Goal: Task Accomplishment & Management: Manage account settings

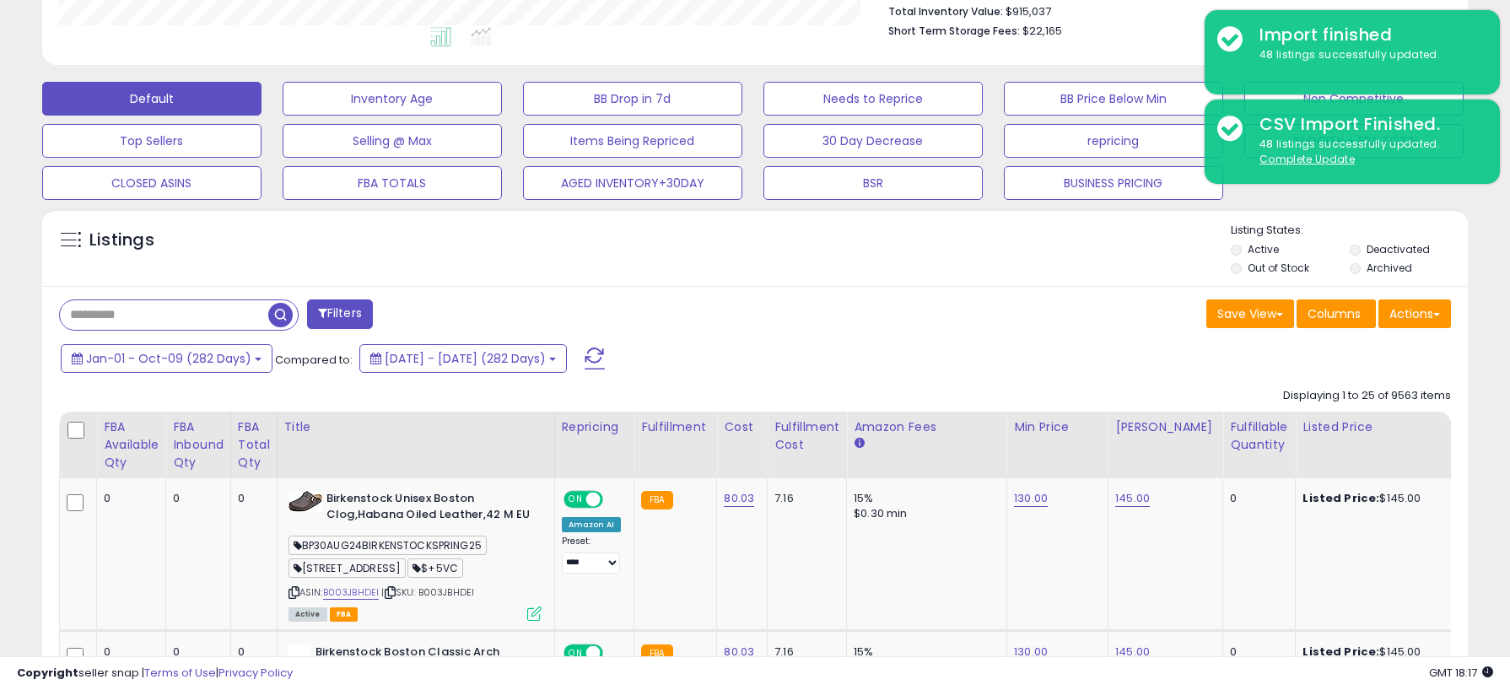
scroll to position [346, 827]
click at [180, 313] on input "text" at bounding box center [164, 315] width 208 height 30
type input "********"
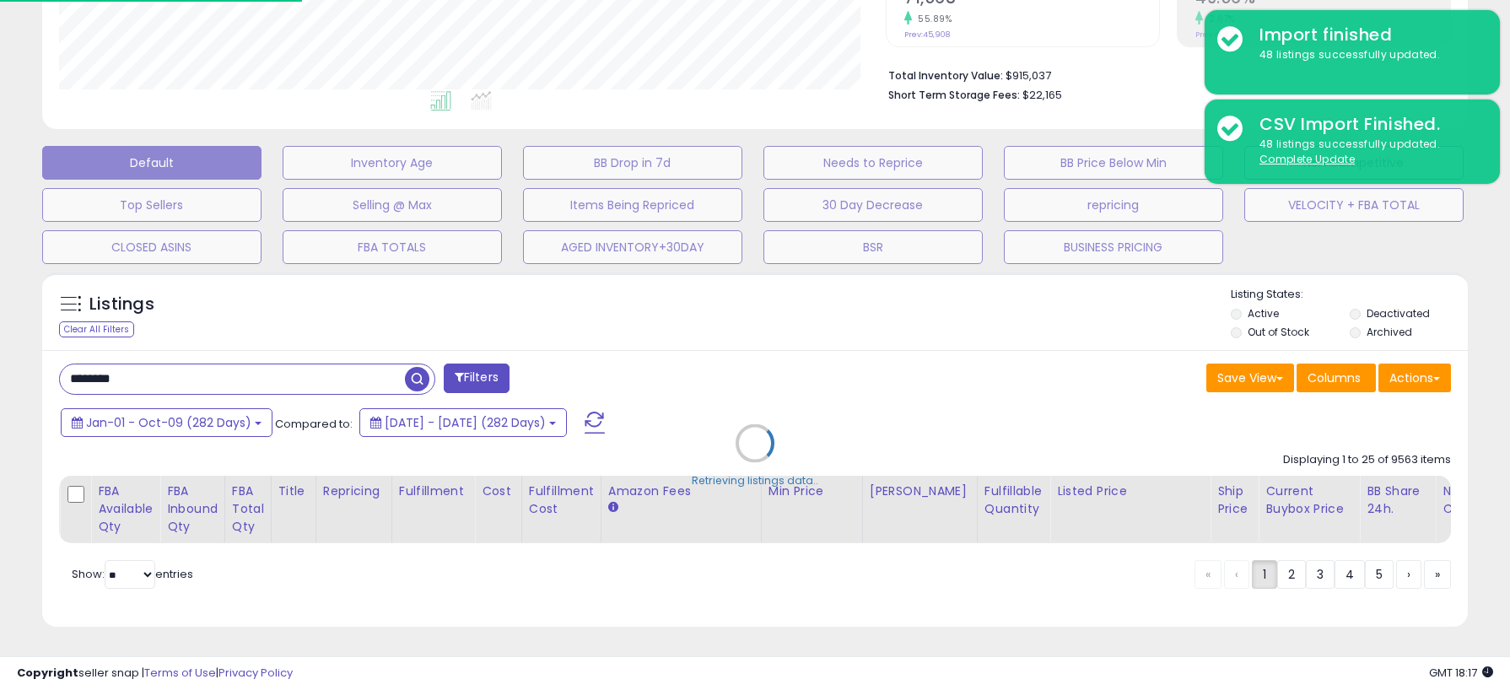
scroll to position [386, 0]
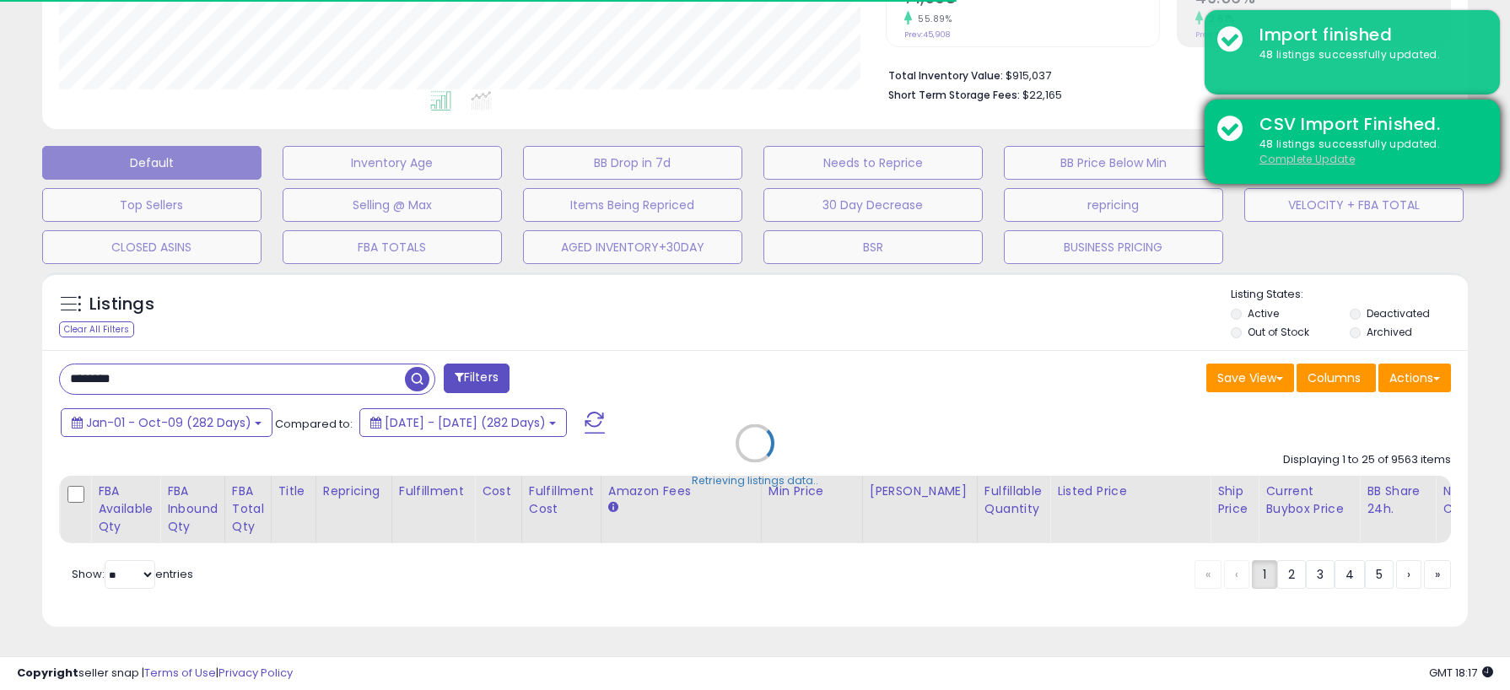
click at [1320, 159] on u "Complete Update" at bounding box center [1306, 159] width 95 height 14
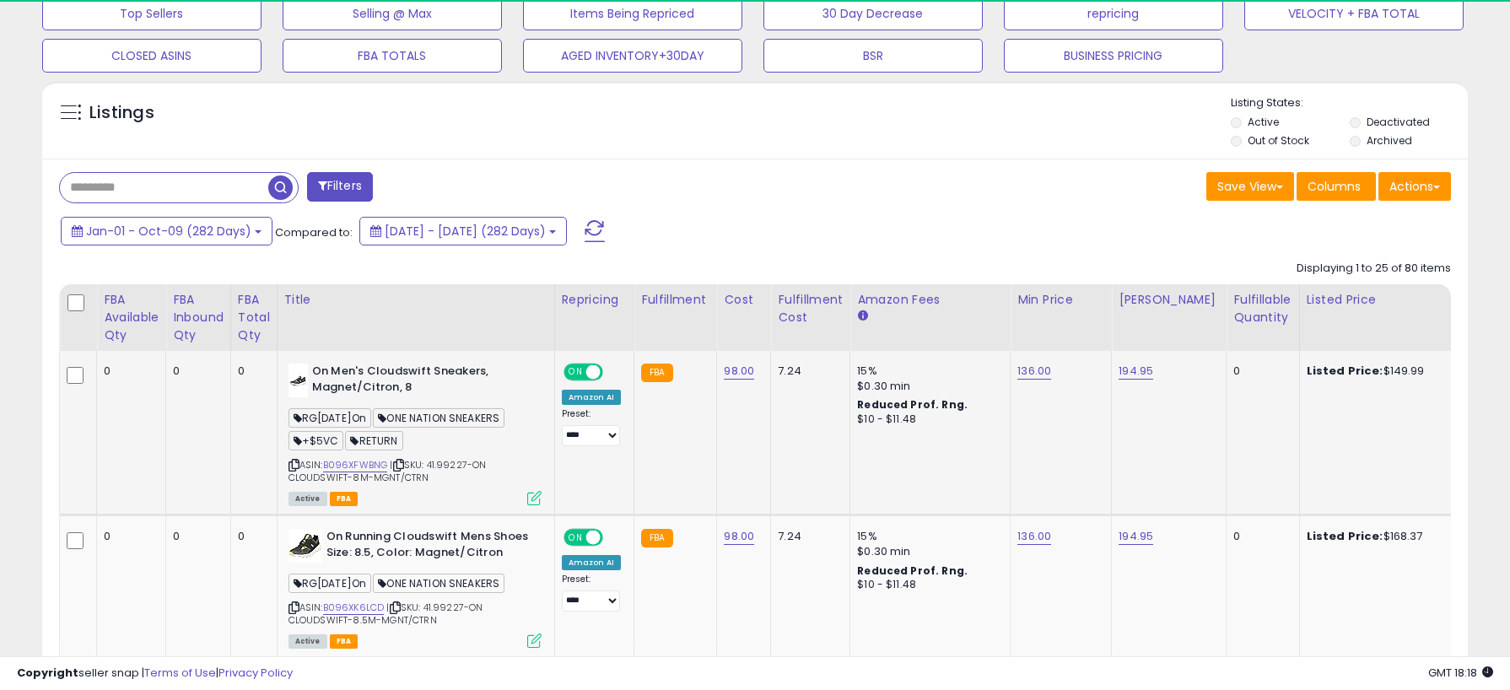
scroll to position [579, 0]
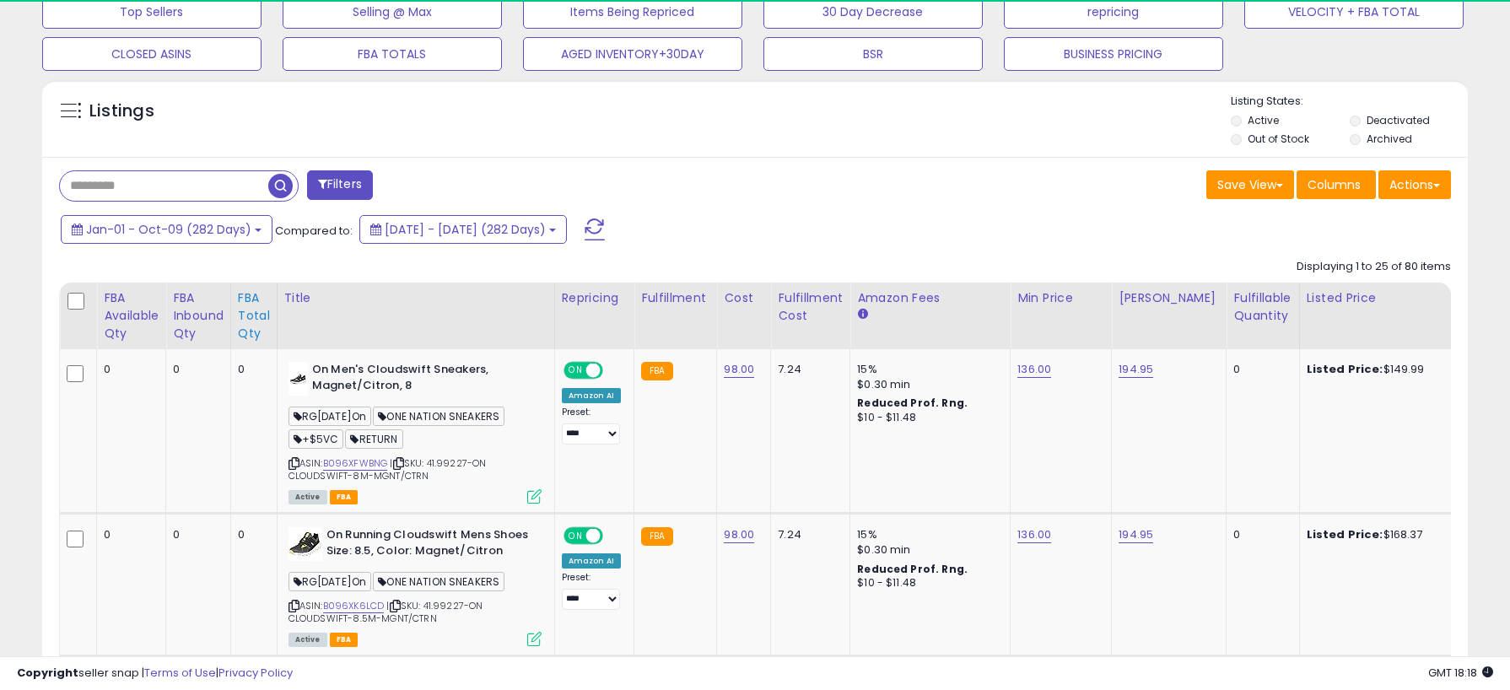
click at [262, 310] on div "FBA Total Qty" at bounding box center [254, 315] width 32 height 53
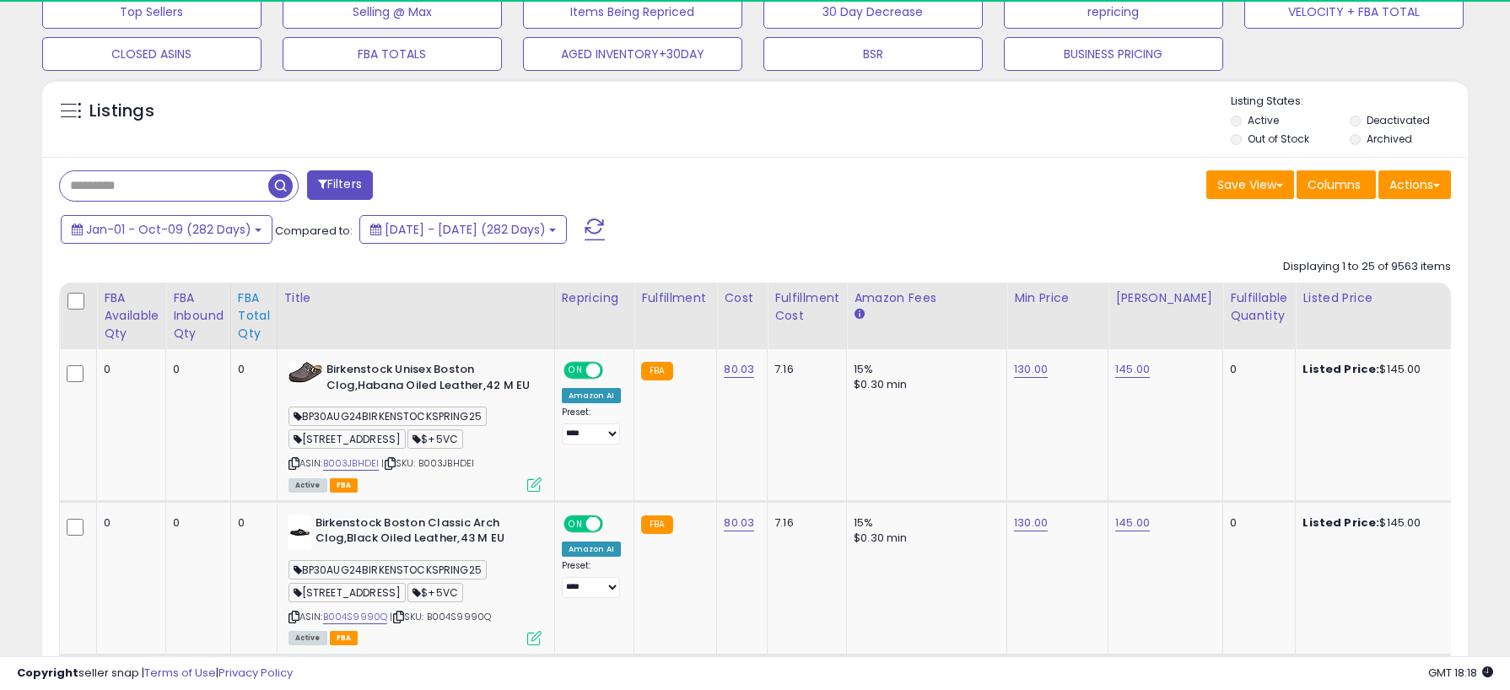
click at [249, 322] on div "FBA Total Qty" at bounding box center [254, 315] width 32 height 53
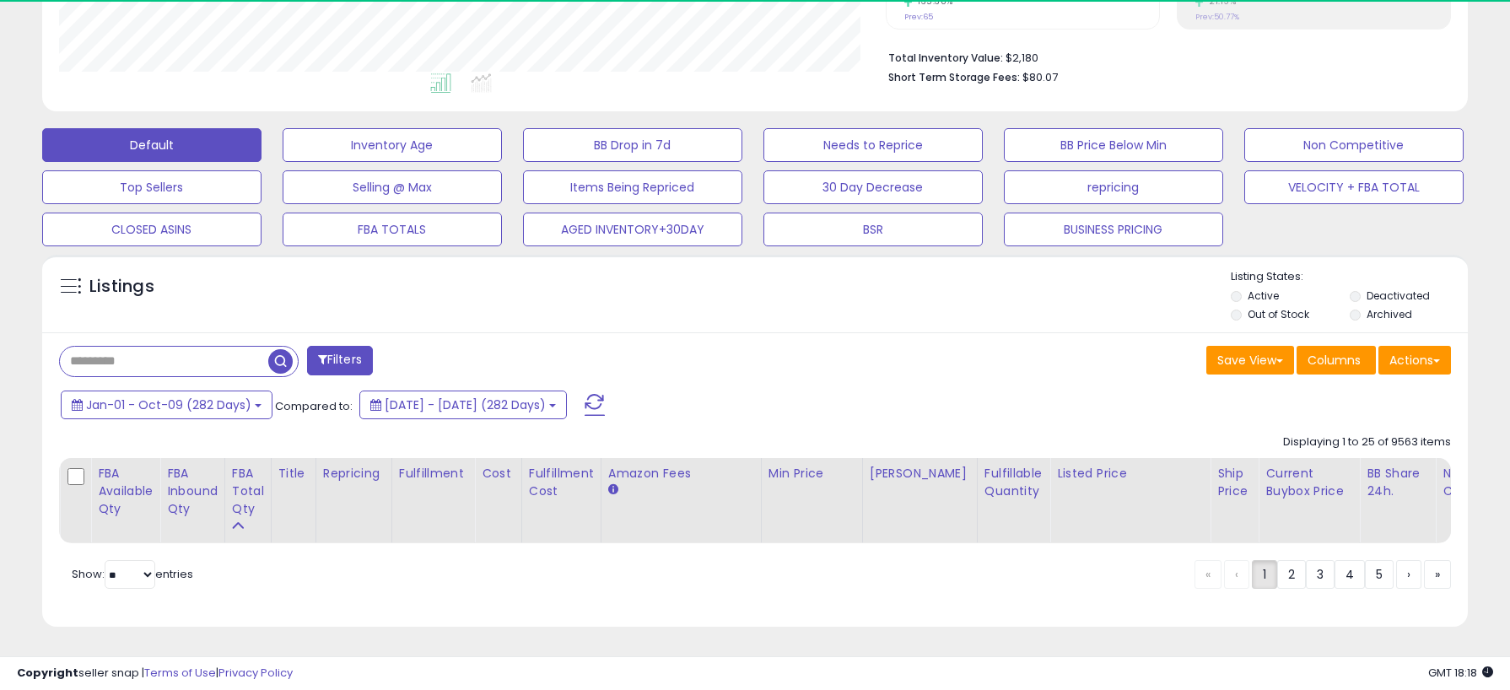
scroll to position [346, 827]
click at [170, 364] on input "text" at bounding box center [164, 362] width 208 height 30
click at [176, 358] on input "text" at bounding box center [232, 362] width 345 height 30
type input "**********"
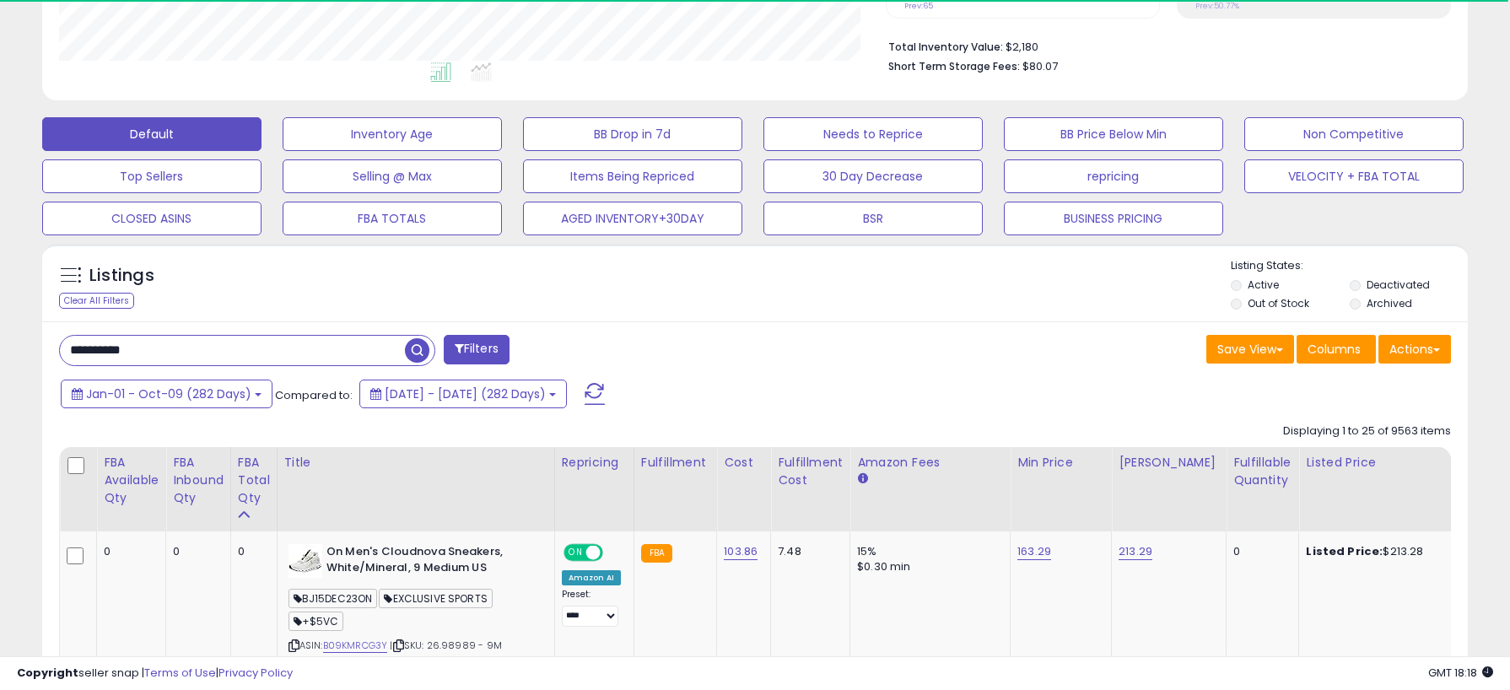
scroll to position [518, 0]
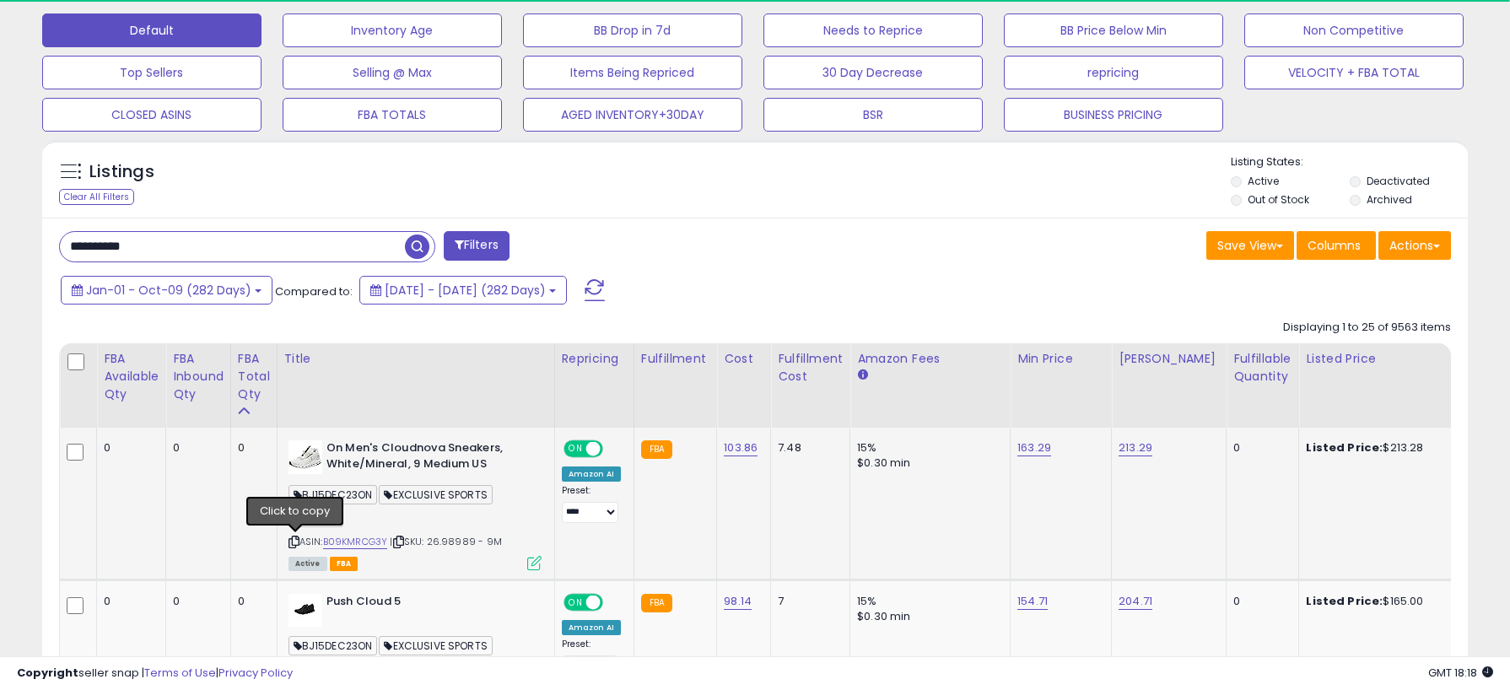
click at [293, 540] on icon at bounding box center [294, 541] width 11 height 9
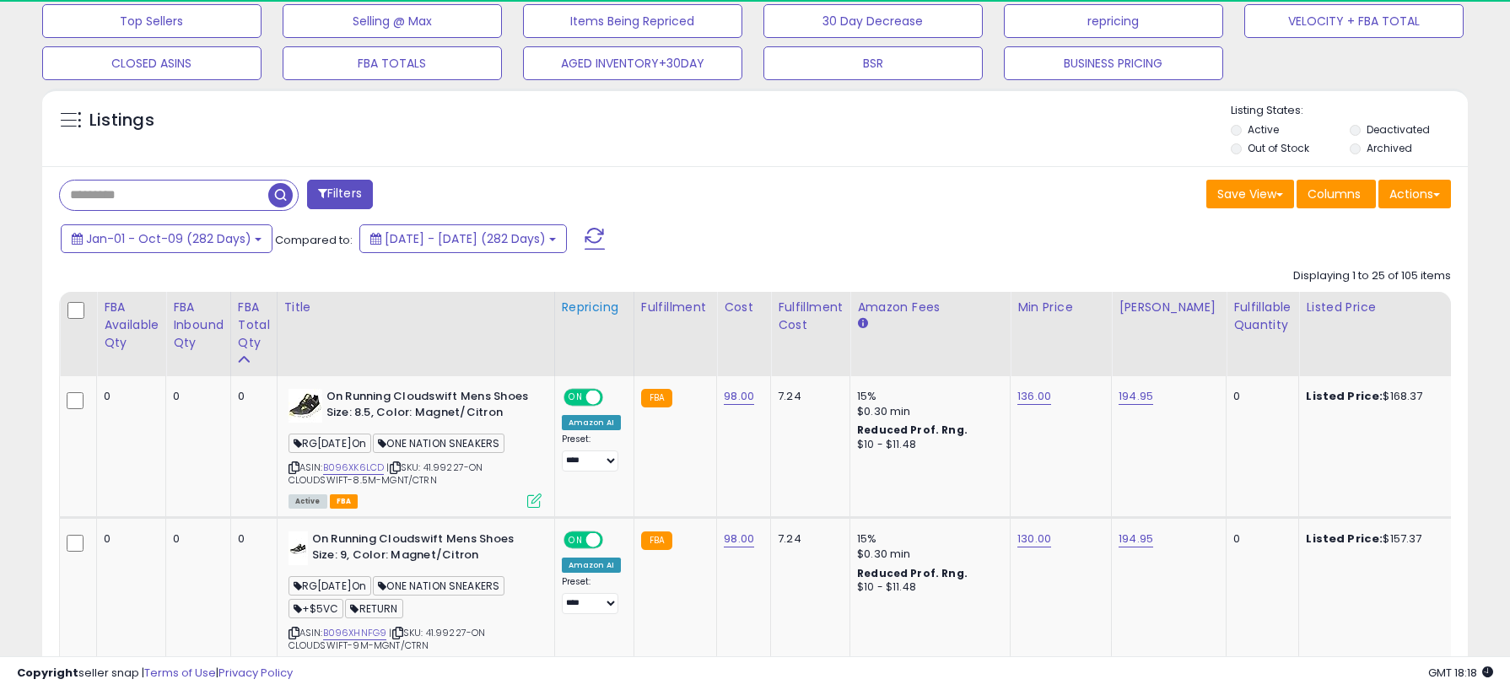
scroll to position [590, 0]
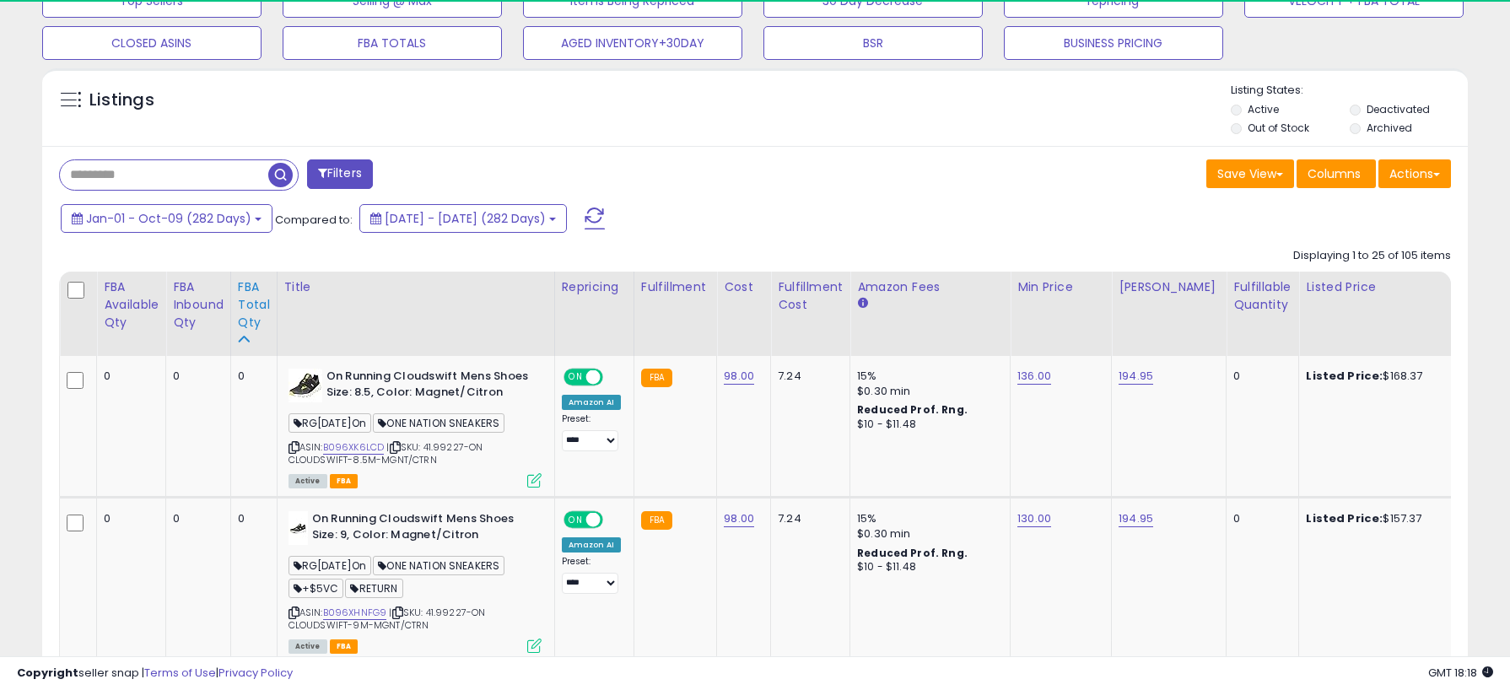
click at [255, 313] on div "FBA Total Qty" at bounding box center [254, 304] width 32 height 53
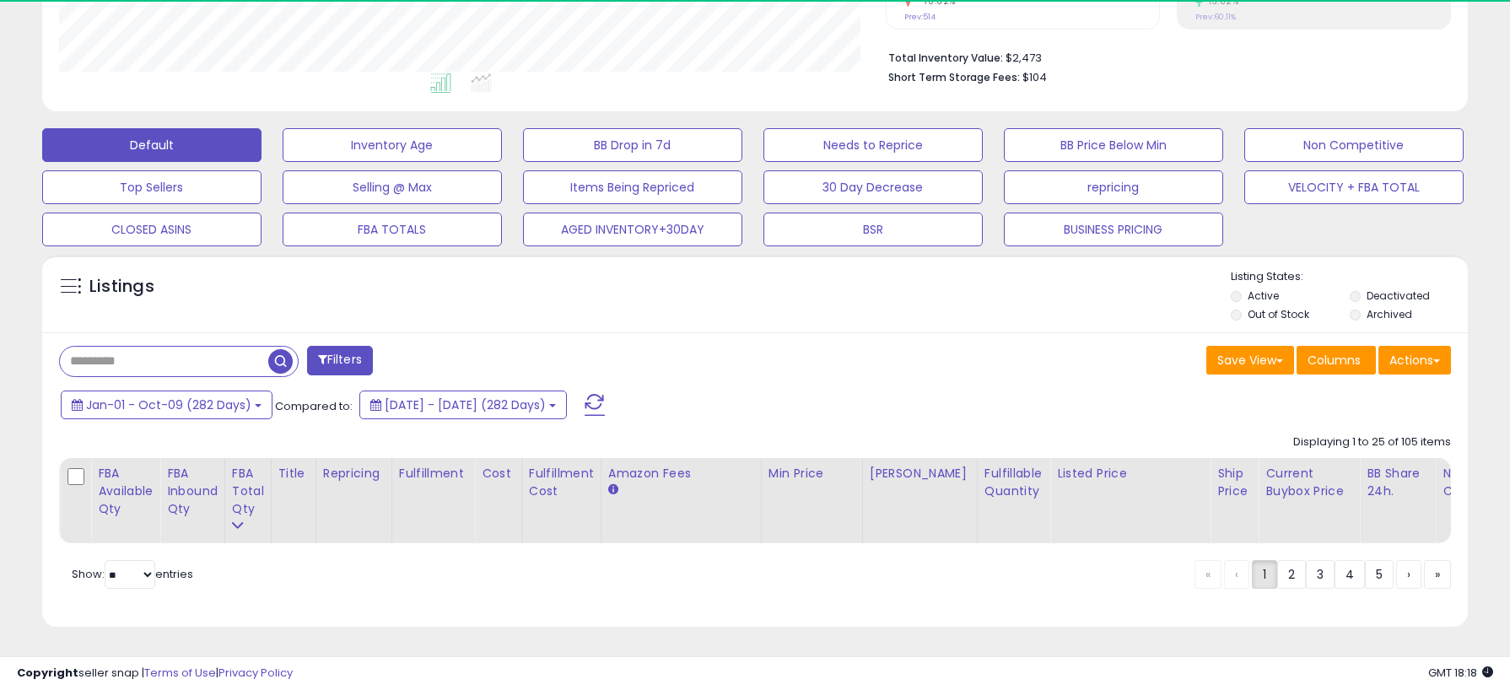
scroll to position [346, 827]
click at [164, 353] on input "text" at bounding box center [164, 362] width 208 height 30
type input "**********"
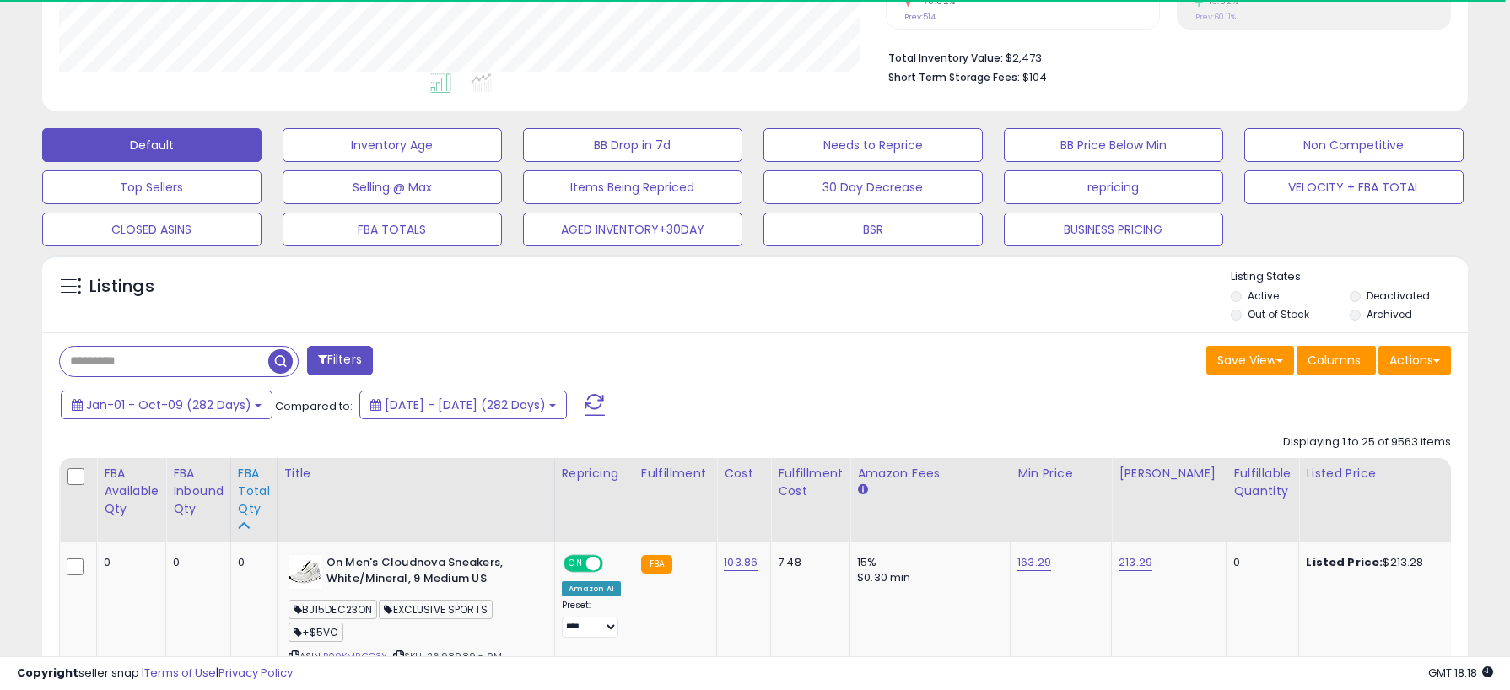
click at [254, 494] on div "FBA Total Qty" at bounding box center [254, 491] width 32 height 53
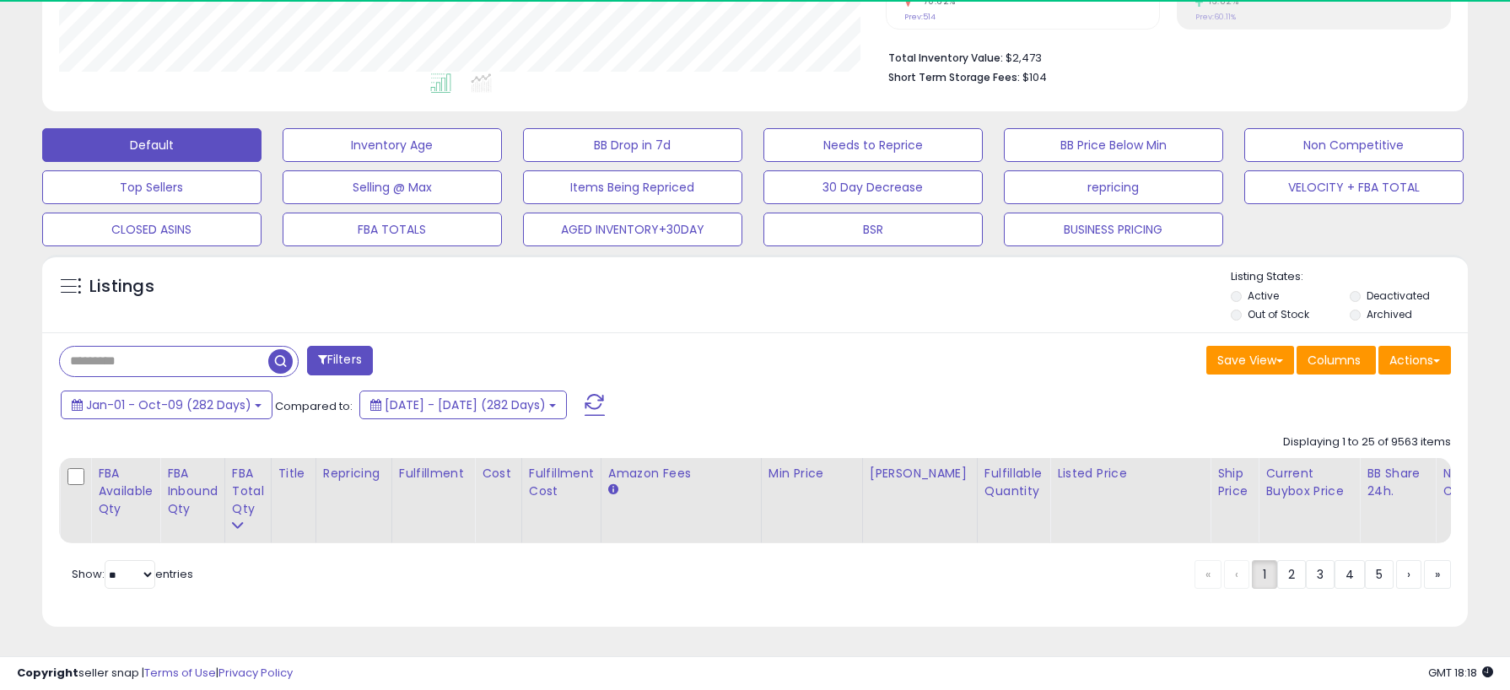
click at [188, 353] on input "text" at bounding box center [164, 362] width 208 height 30
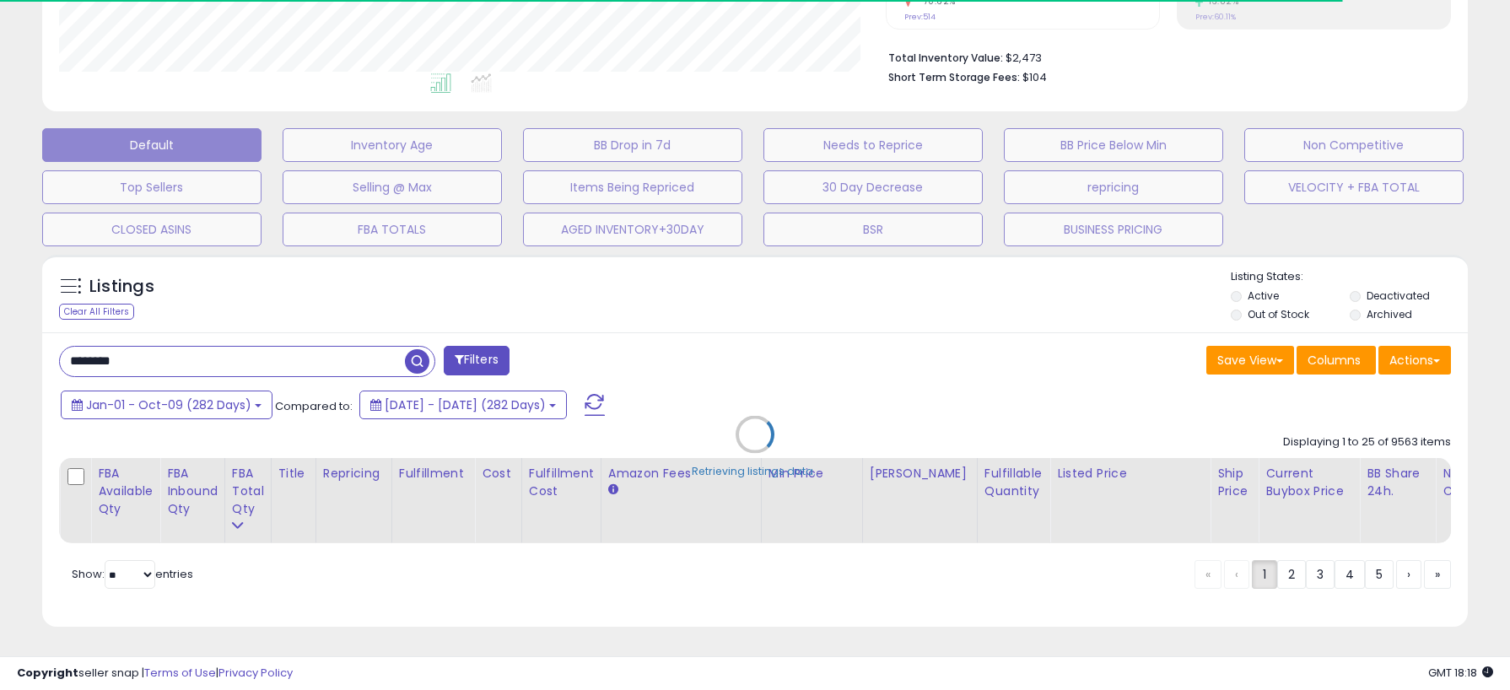
type input "**********"
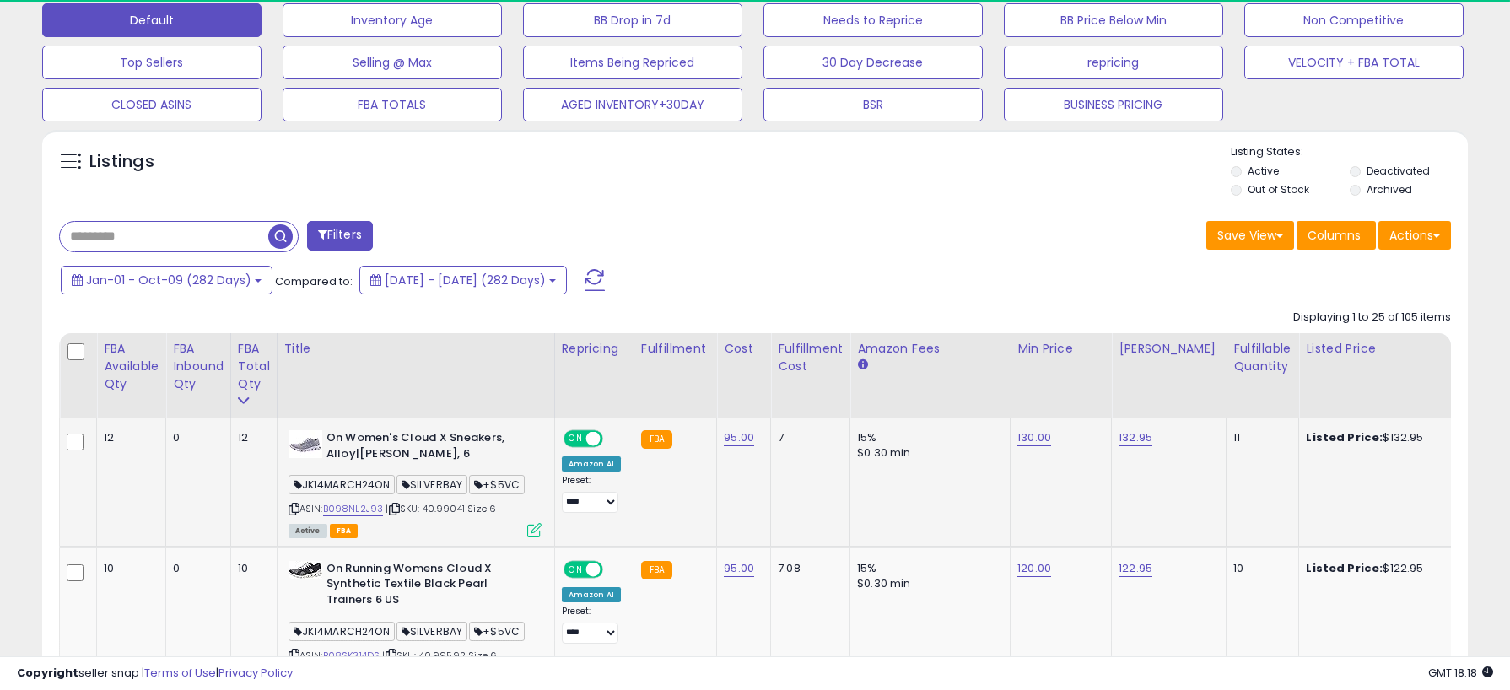
scroll to position [537, 0]
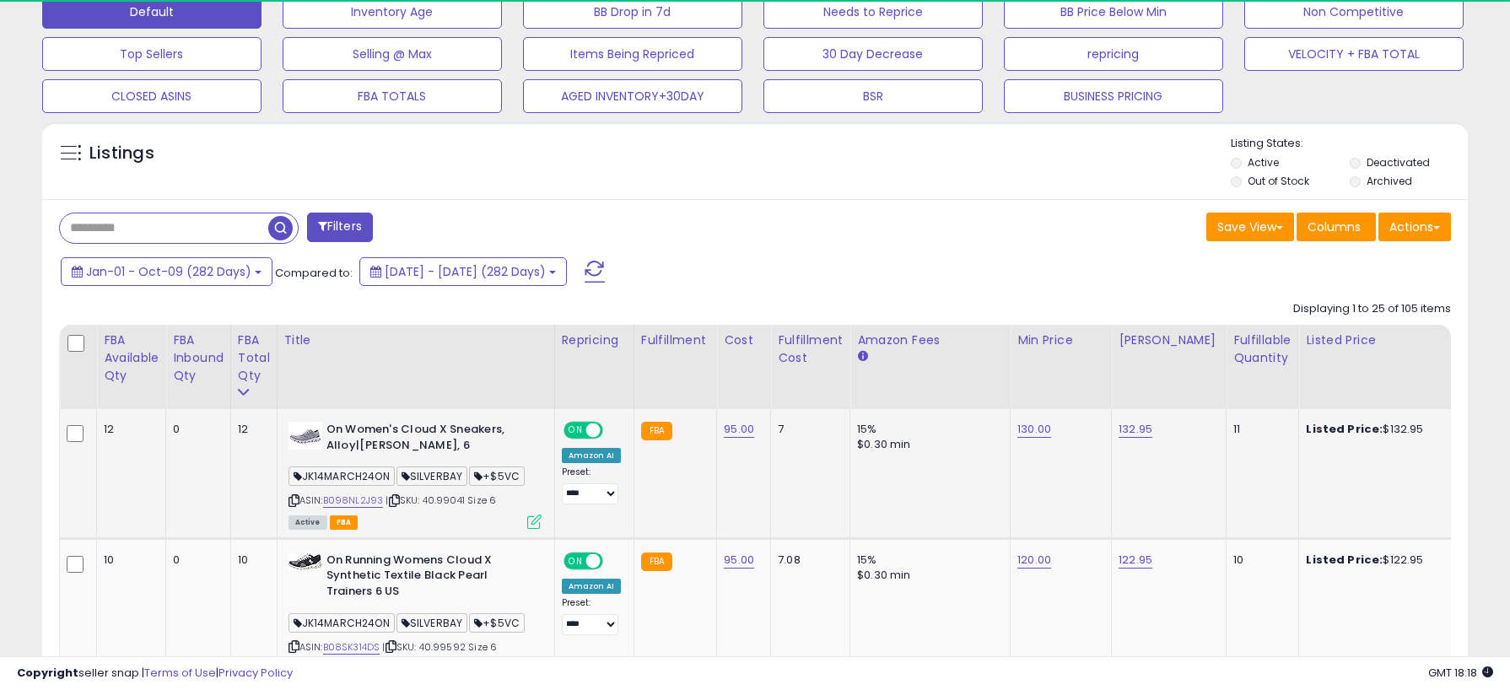
click at [294, 501] on icon at bounding box center [294, 500] width 11 height 9
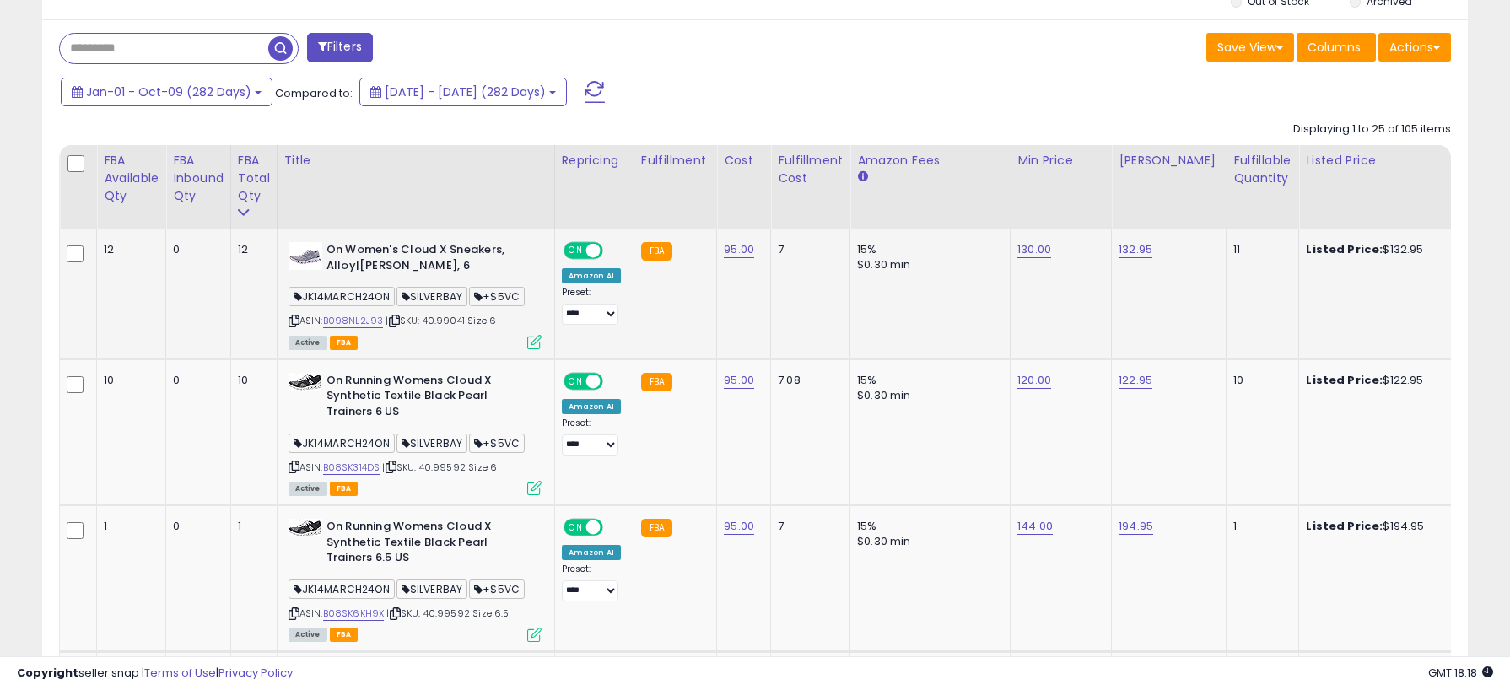
scroll to position [717, 0]
click at [294, 462] on icon at bounding box center [294, 465] width 11 height 9
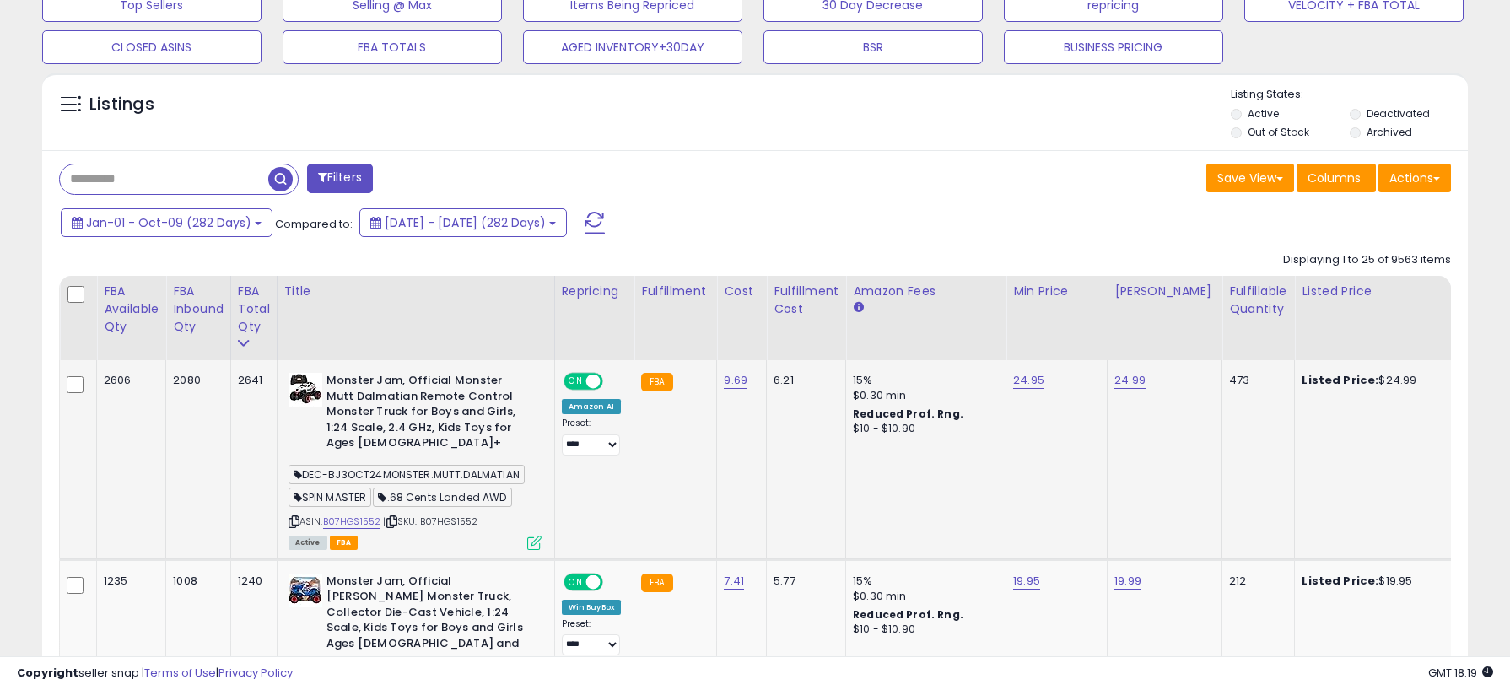
scroll to position [583, 0]
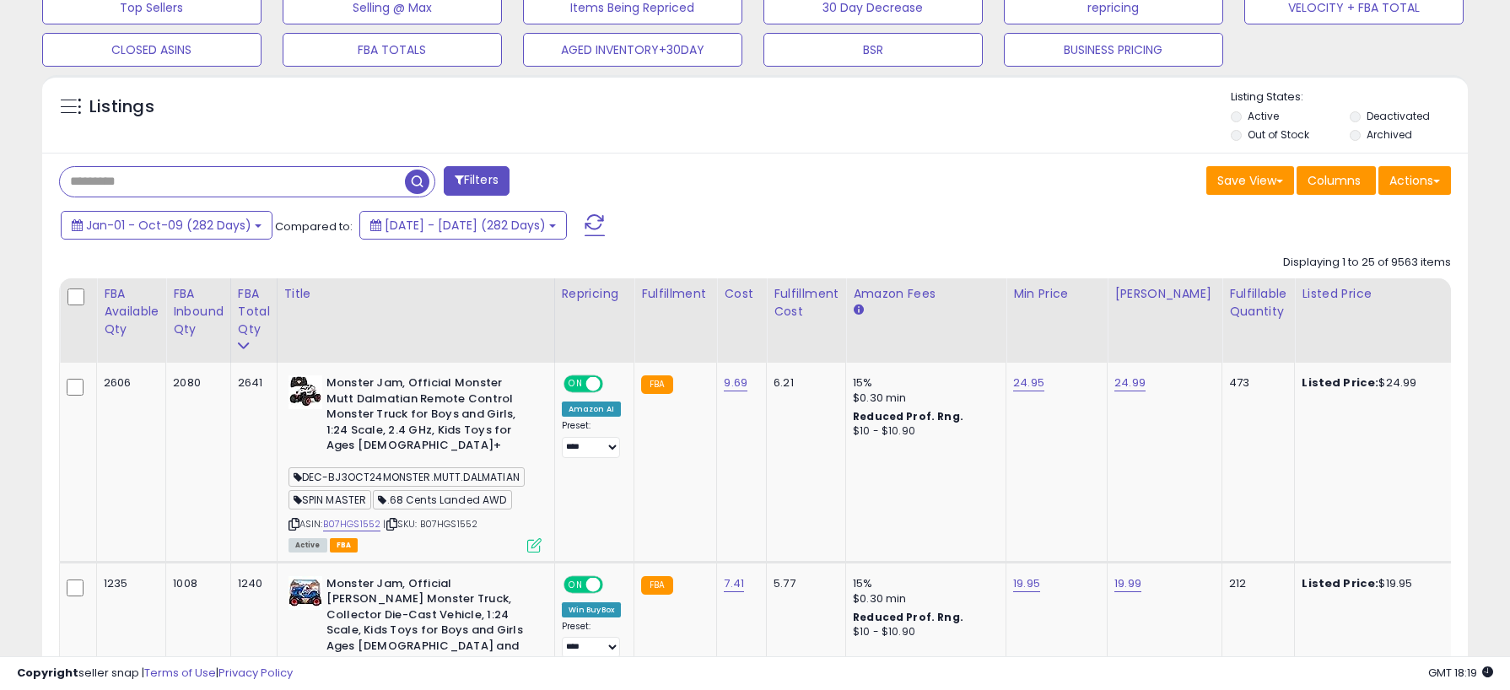
click at [228, 184] on input "text" at bounding box center [232, 182] width 345 height 30
click at [655, 182] on div "Filters" at bounding box center [400, 183] width 709 height 34
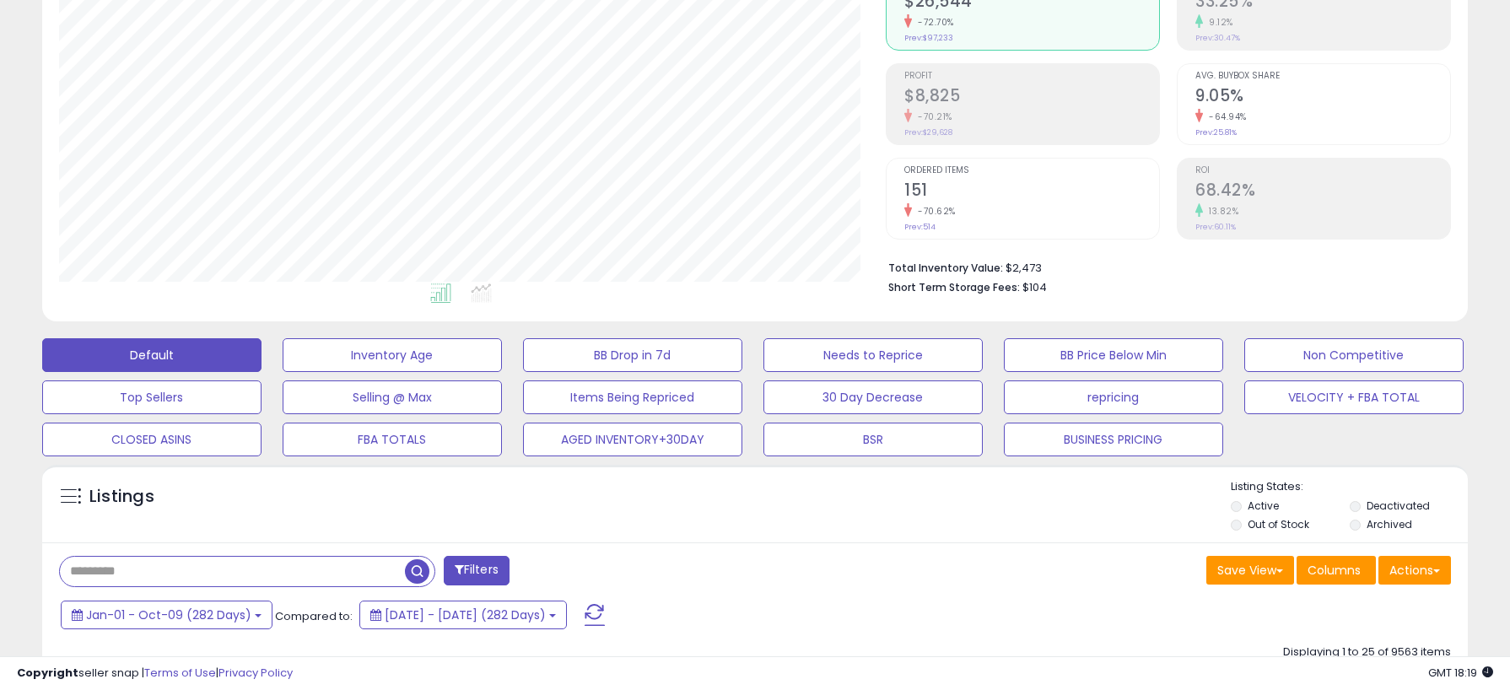
scroll to position [270, 0]
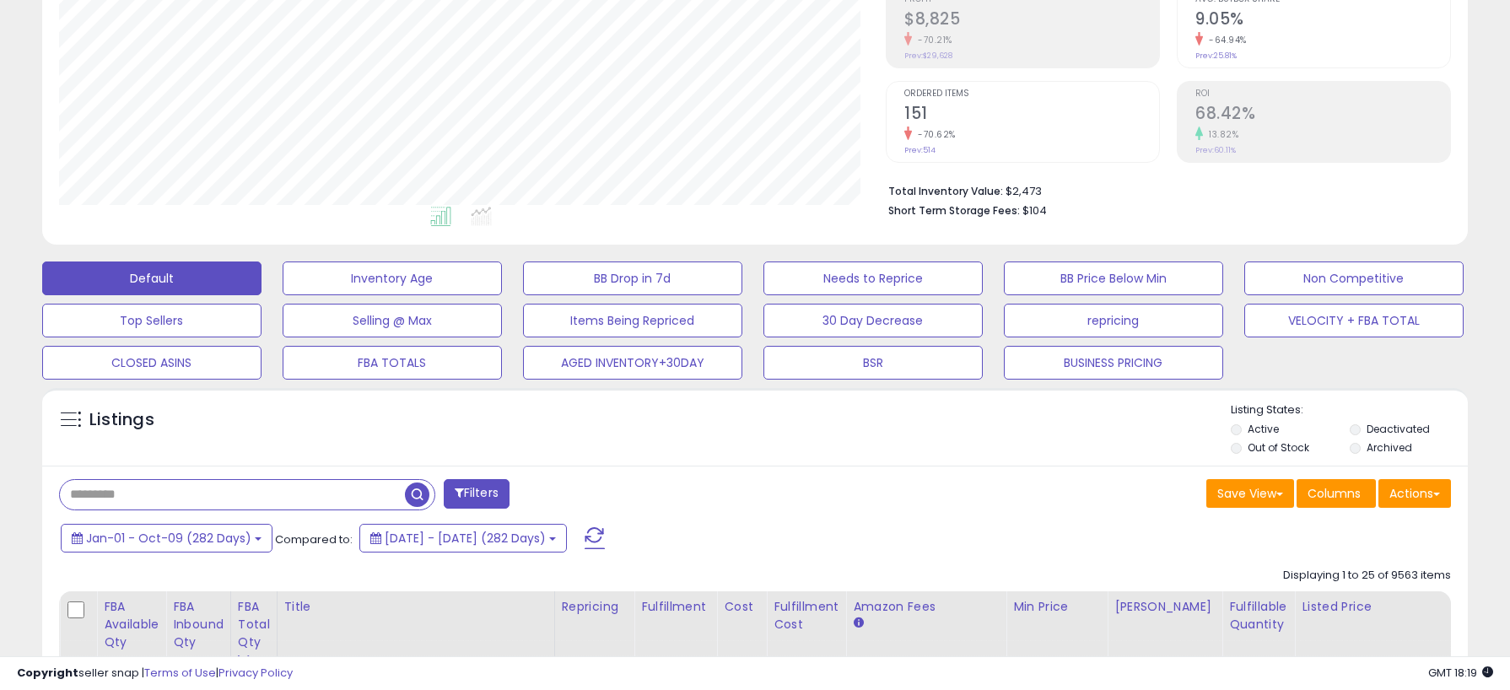
click at [177, 501] on input "text" at bounding box center [232, 495] width 345 height 30
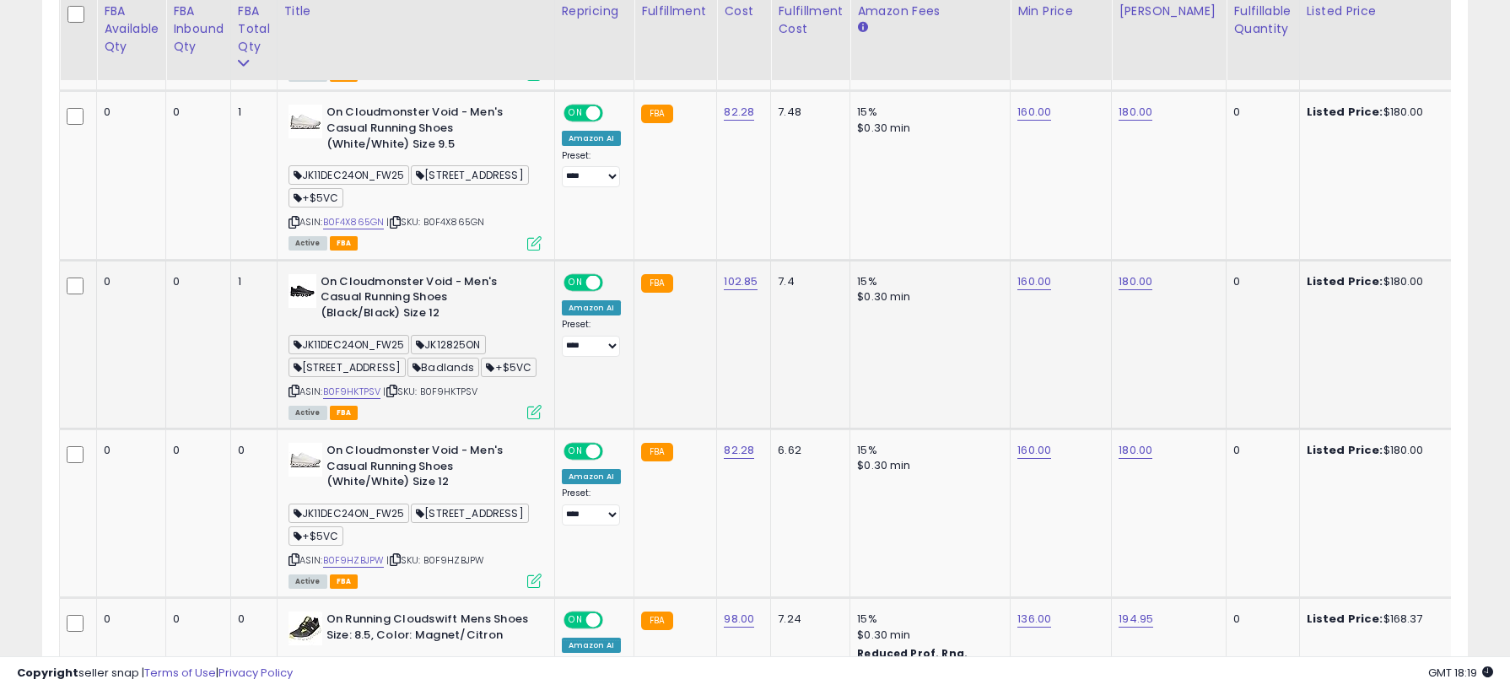
scroll to position [1218, 0]
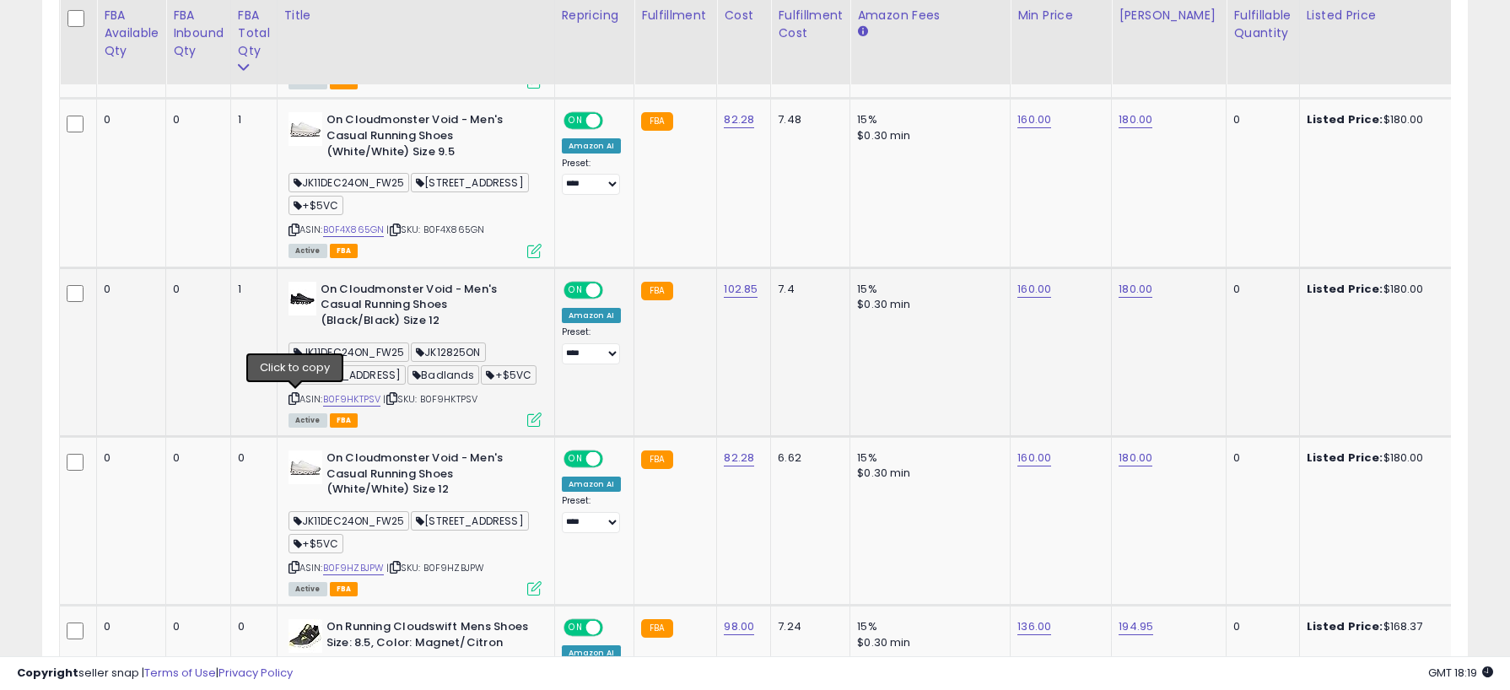
click at [296, 399] on icon at bounding box center [294, 398] width 11 height 9
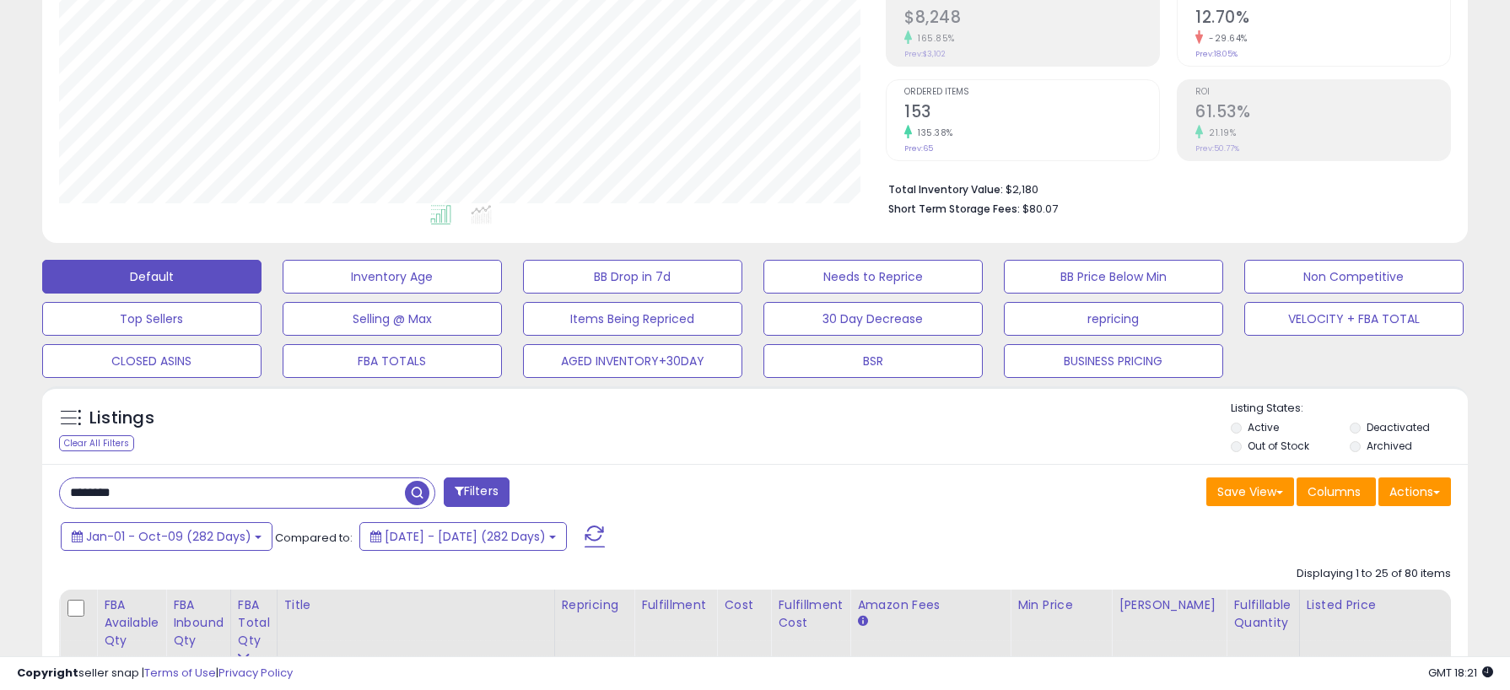
scroll to position [270, 0]
click at [279, 493] on input "********" at bounding box center [232, 495] width 345 height 30
drag, startPoint x: 40, startPoint y: 494, endPoint x: -22, endPoint y: 495, distance: 62.4
click at [0, 420] on html "Unable to login Retrieving listings data.. has not yet accepted the Terms of Us…" at bounding box center [755, 75] width 1510 height 690
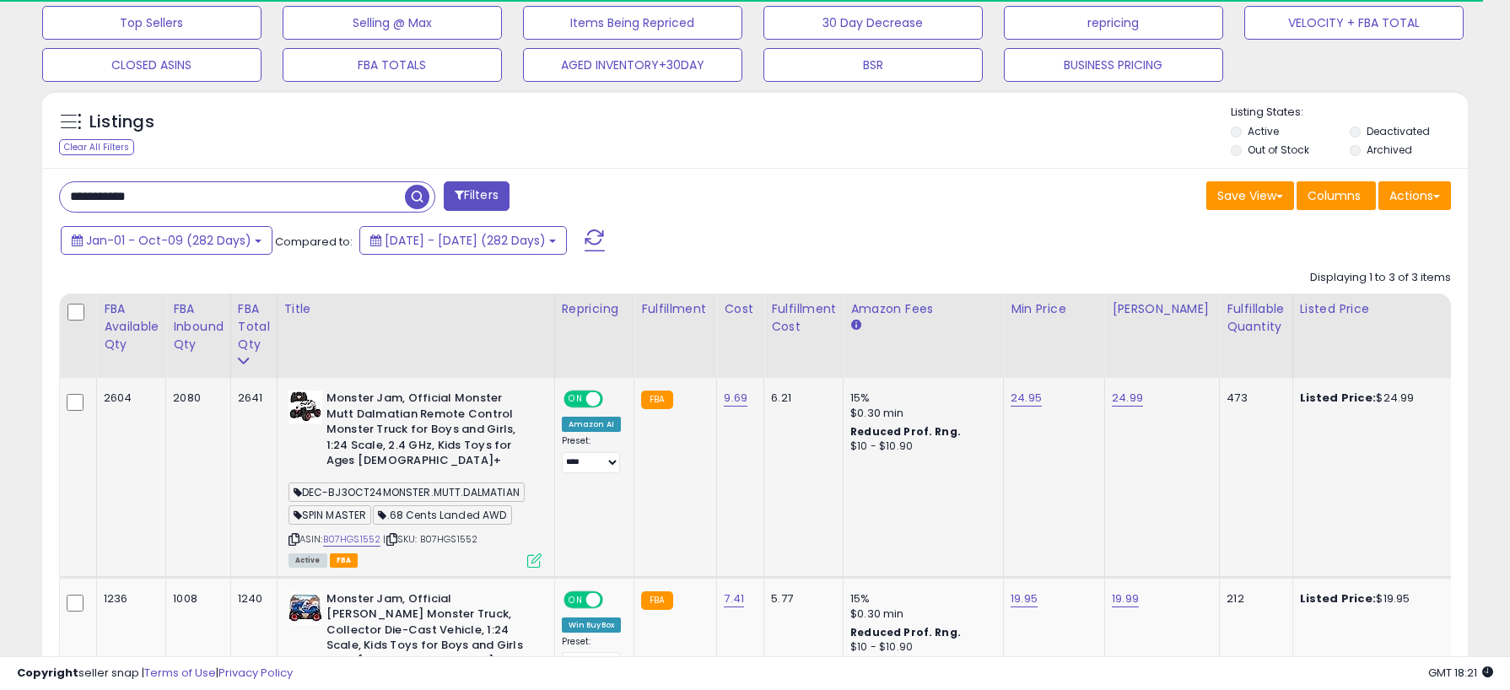
scroll to position [569, 0]
click at [292, 534] on icon at bounding box center [294, 538] width 11 height 9
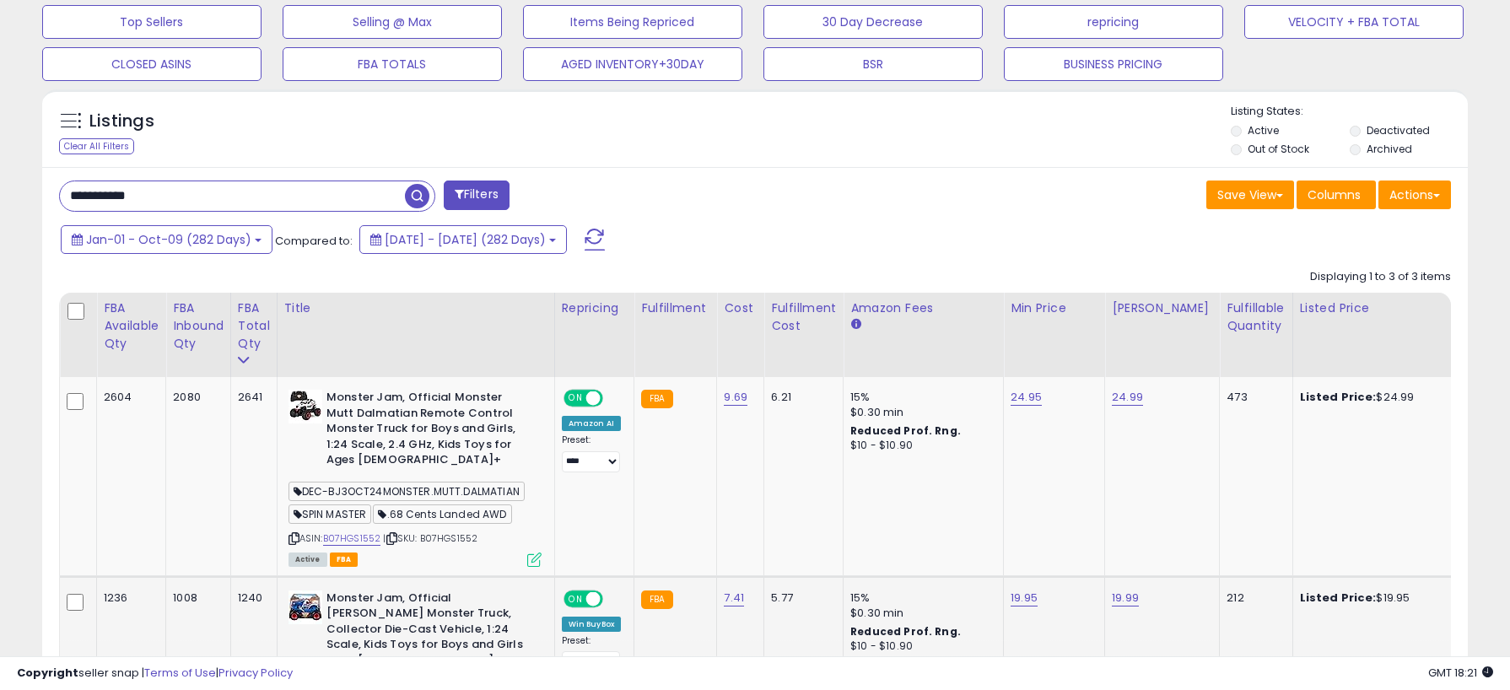
scroll to position [346, 827]
click at [296, 534] on icon at bounding box center [294, 538] width 11 height 9
drag, startPoint x: 200, startPoint y: 192, endPoint x: -13, endPoint y: 185, distance: 213.6
paste input "text"
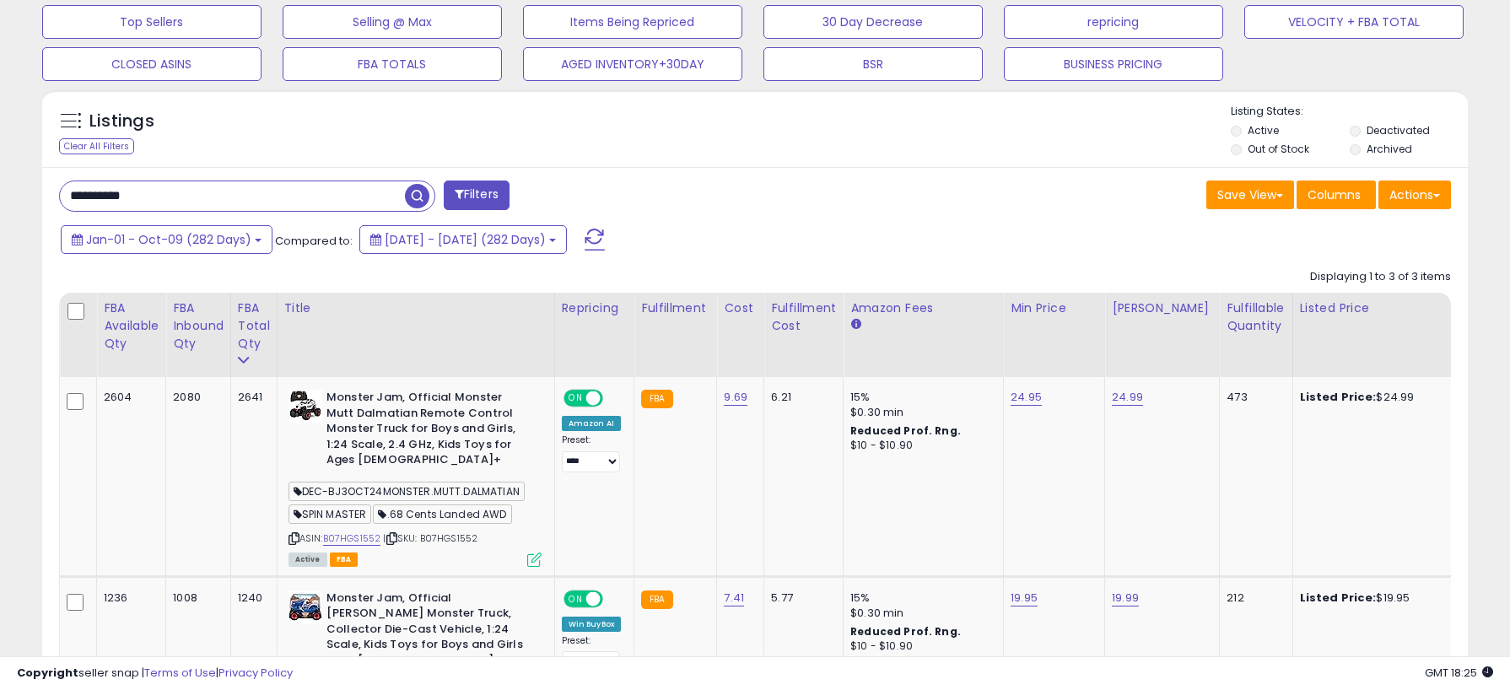
type input "**********"
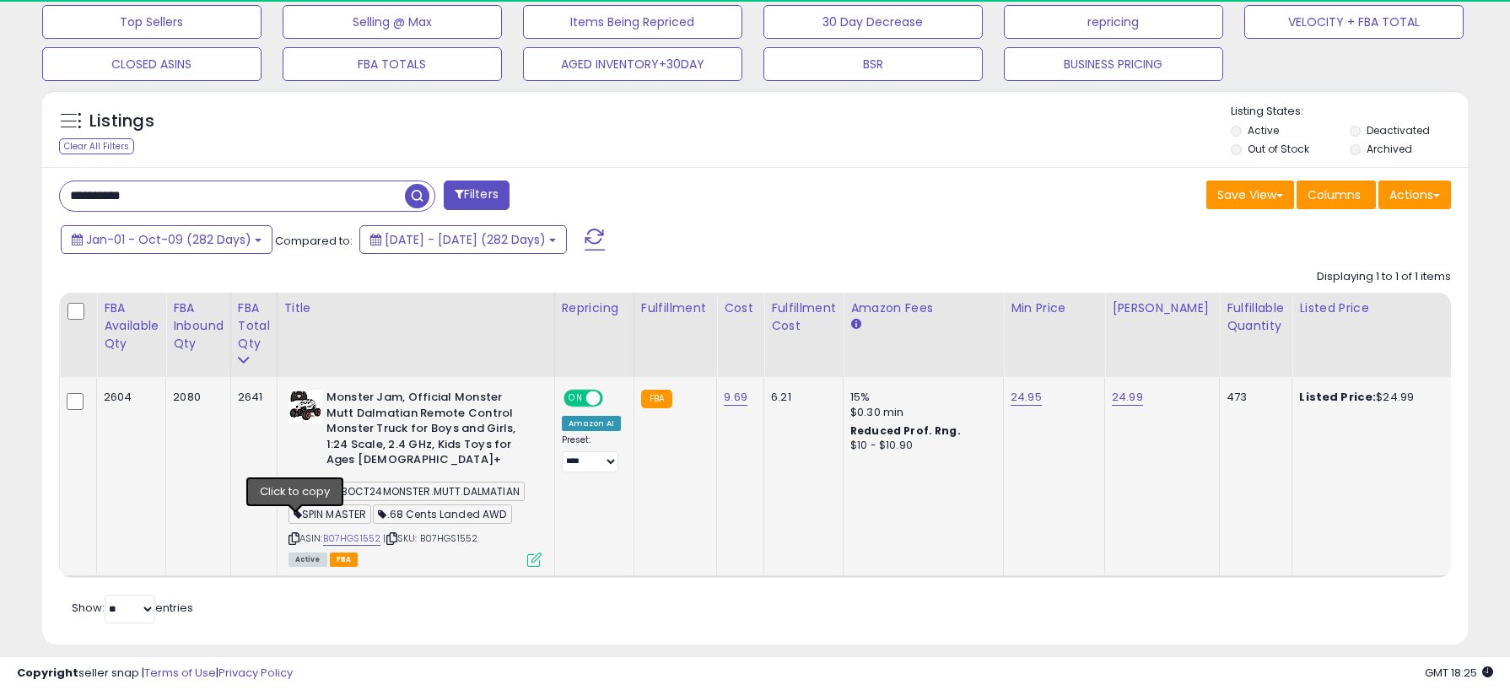
click at [294, 534] on icon at bounding box center [294, 538] width 11 height 9
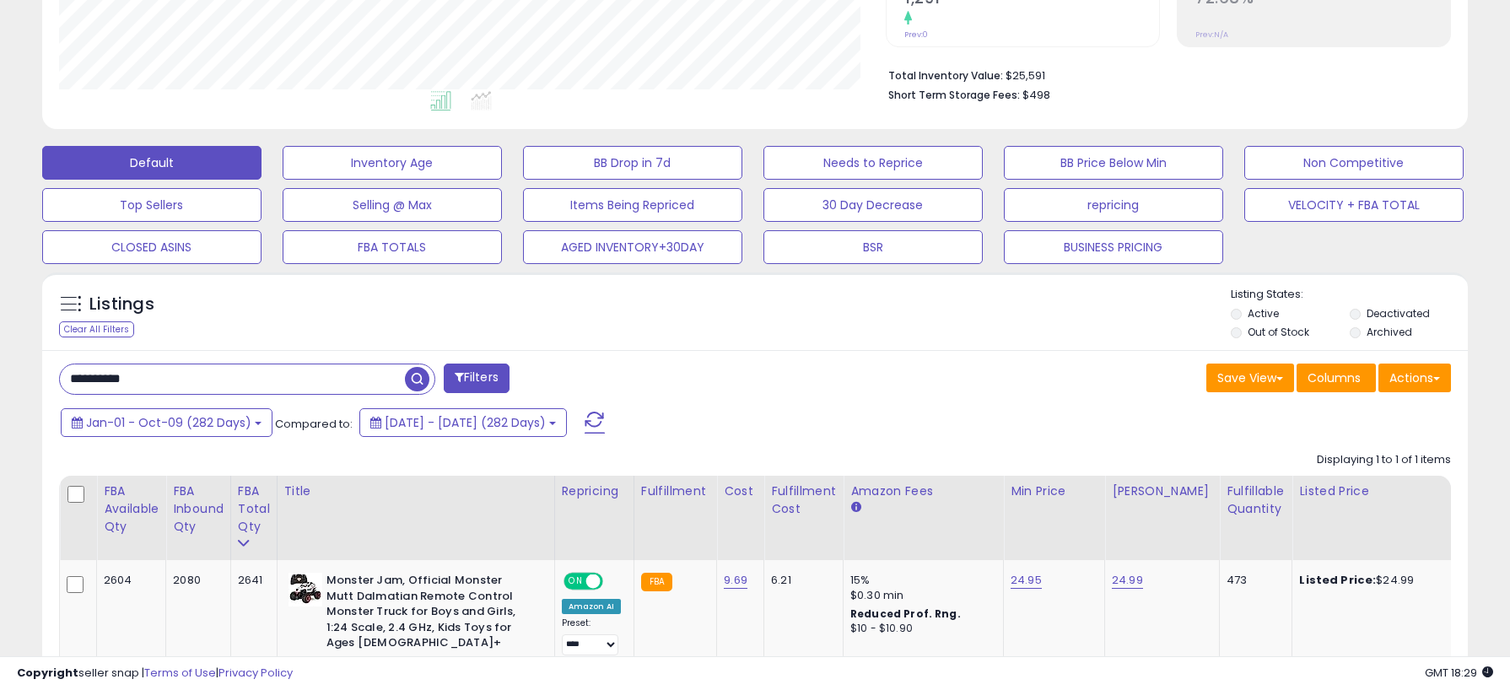
scroll to position [387, 0]
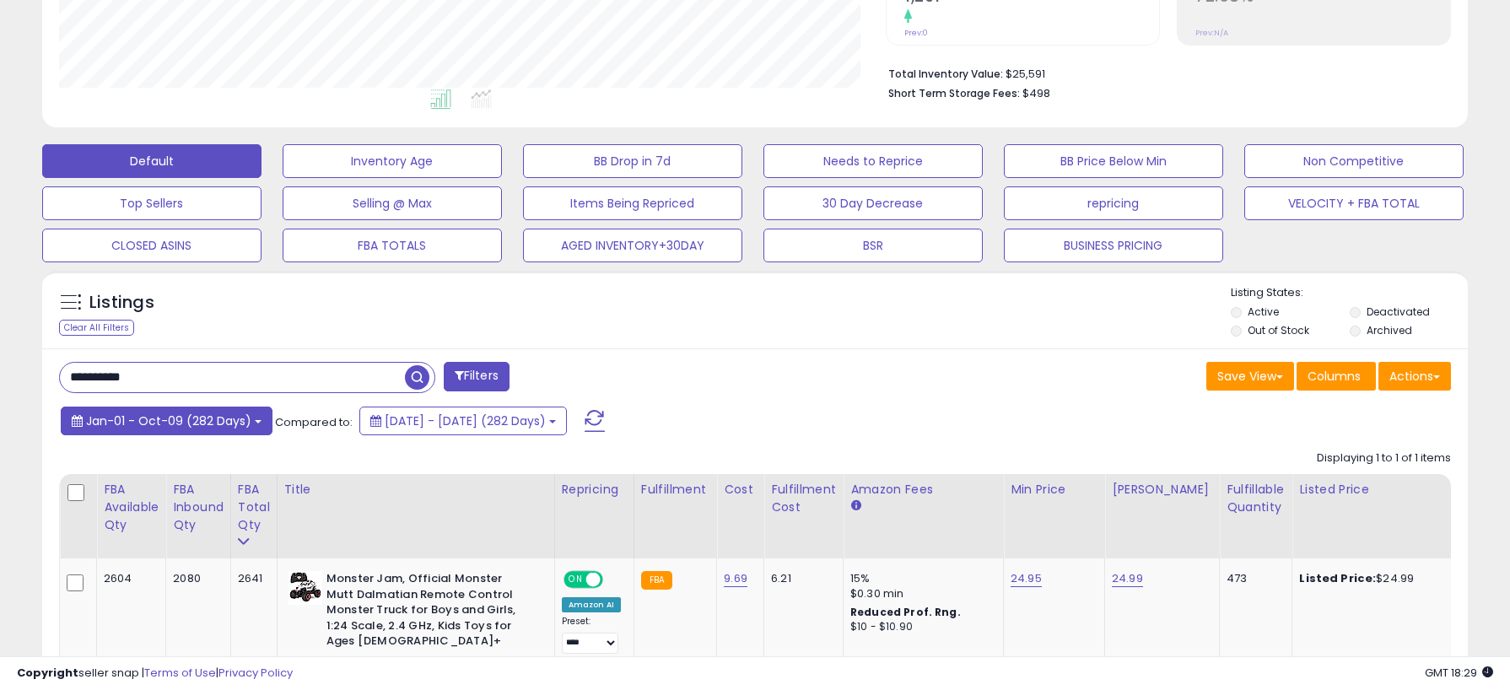
click at [255, 425] on button "Jan-01 - Oct-09 (282 Days)" at bounding box center [167, 421] width 212 height 29
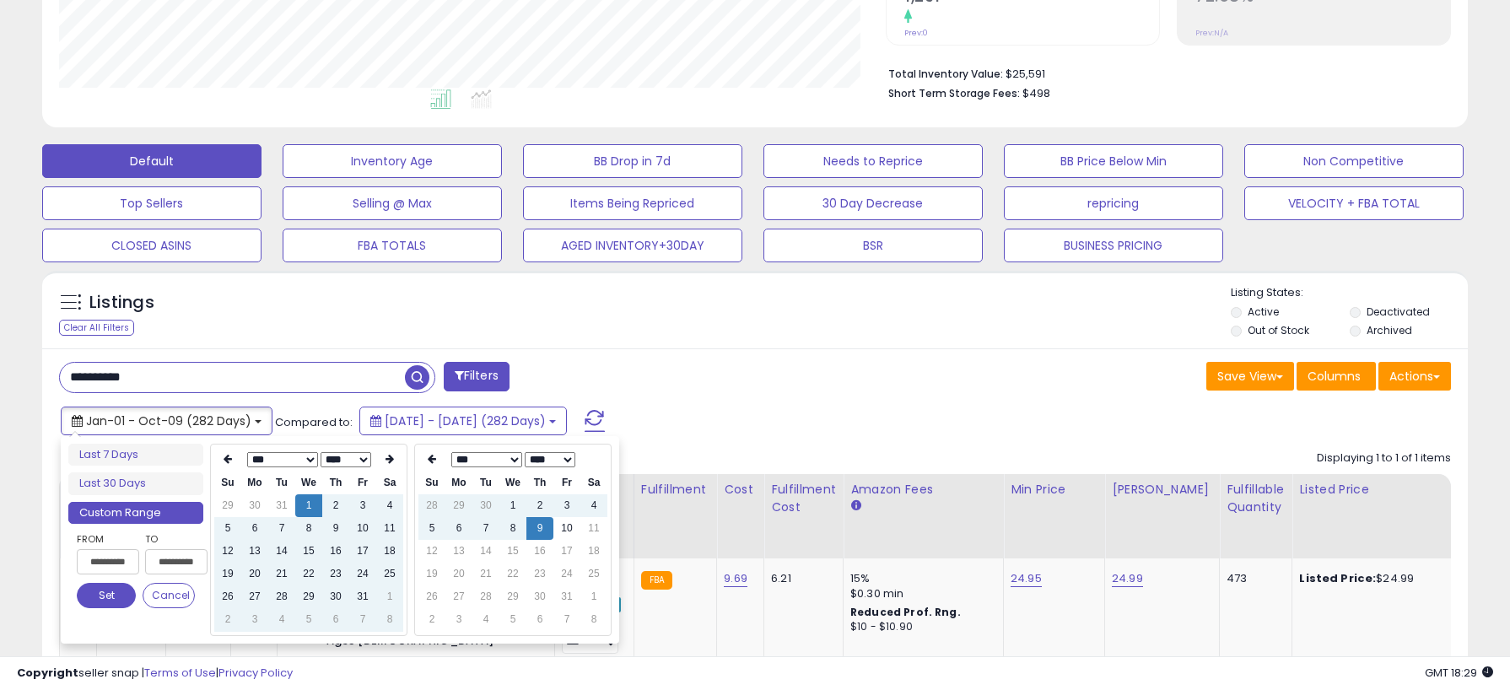
type input "**********"
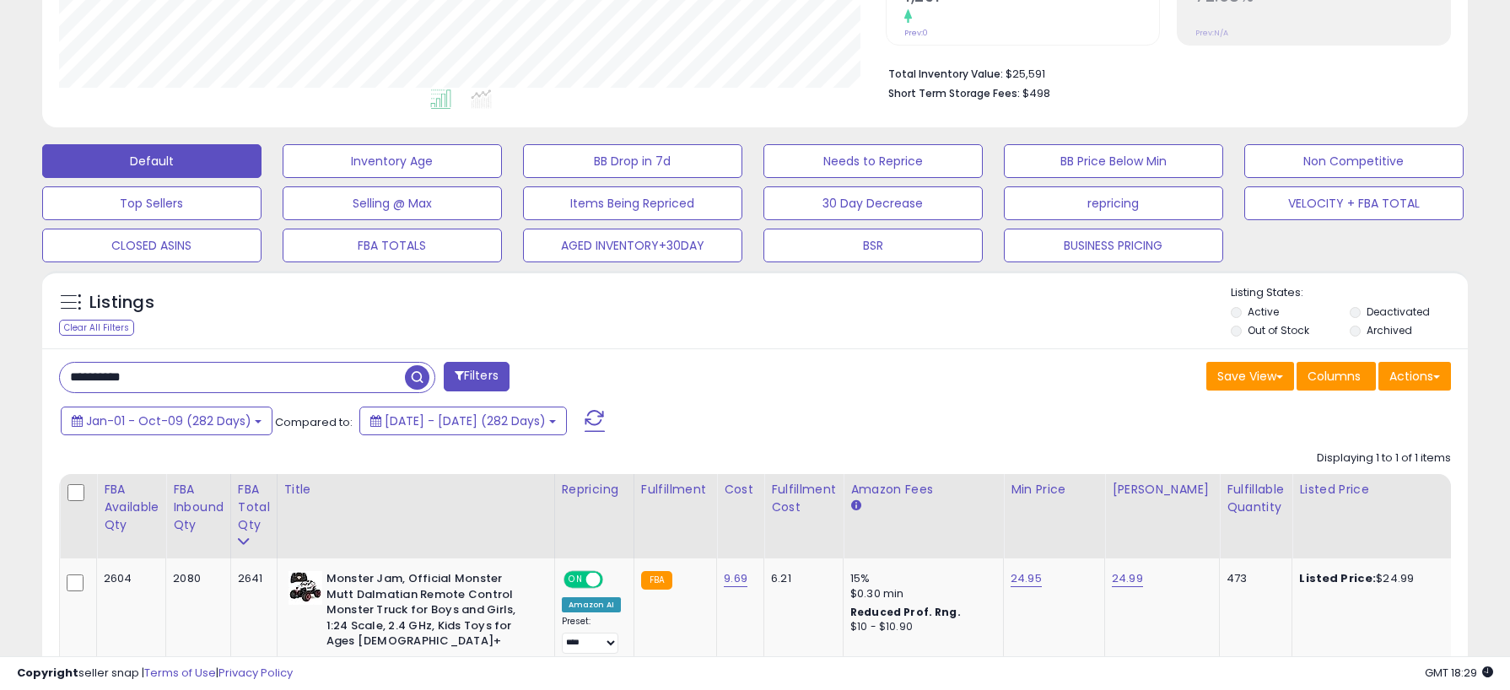
click at [784, 394] on div "**********" at bounding box center [754, 379] width 1417 height 34
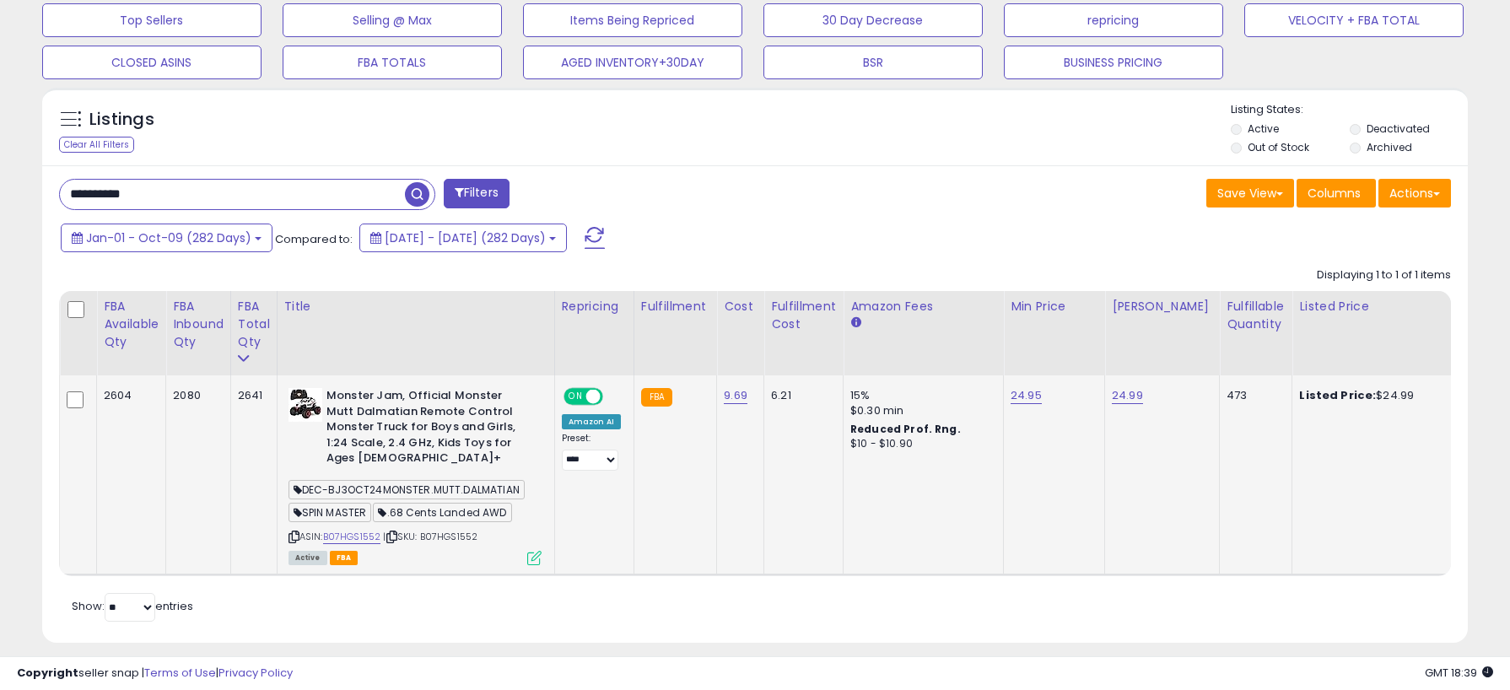
scroll to position [0, 12]
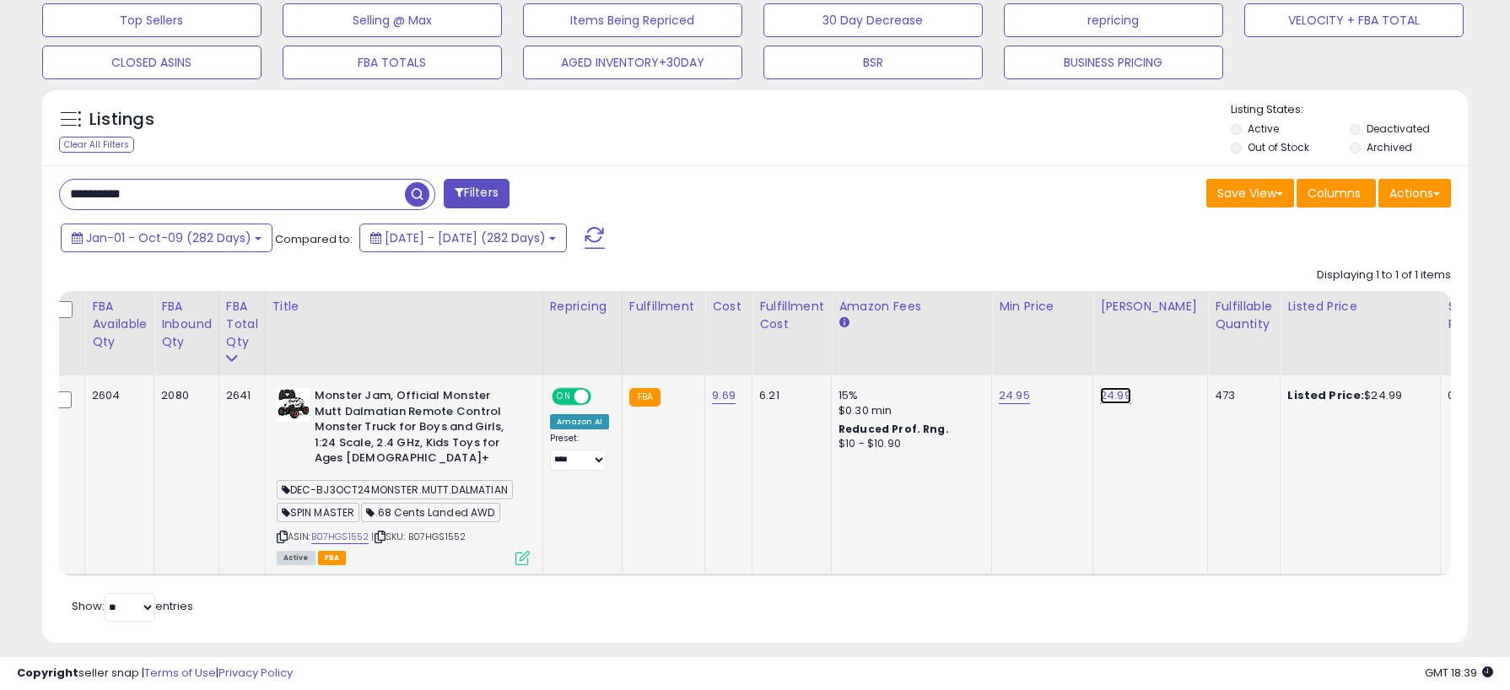
click at [1101, 398] on link "24.99" at bounding box center [1115, 395] width 31 height 17
drag, startPoint x: 1064, startPoint y: 358, endPoint x: 889, endPoint y: 348, distance: 174.9
click at [889, 348] on table "FBA Available Qty FBA inbound Qty FBA Total Qty" at bounding box center [1358, 433] width 2622 height 284
type input "*****"
click button "submit" at bounding box center [1166, 352] width 29 height 25
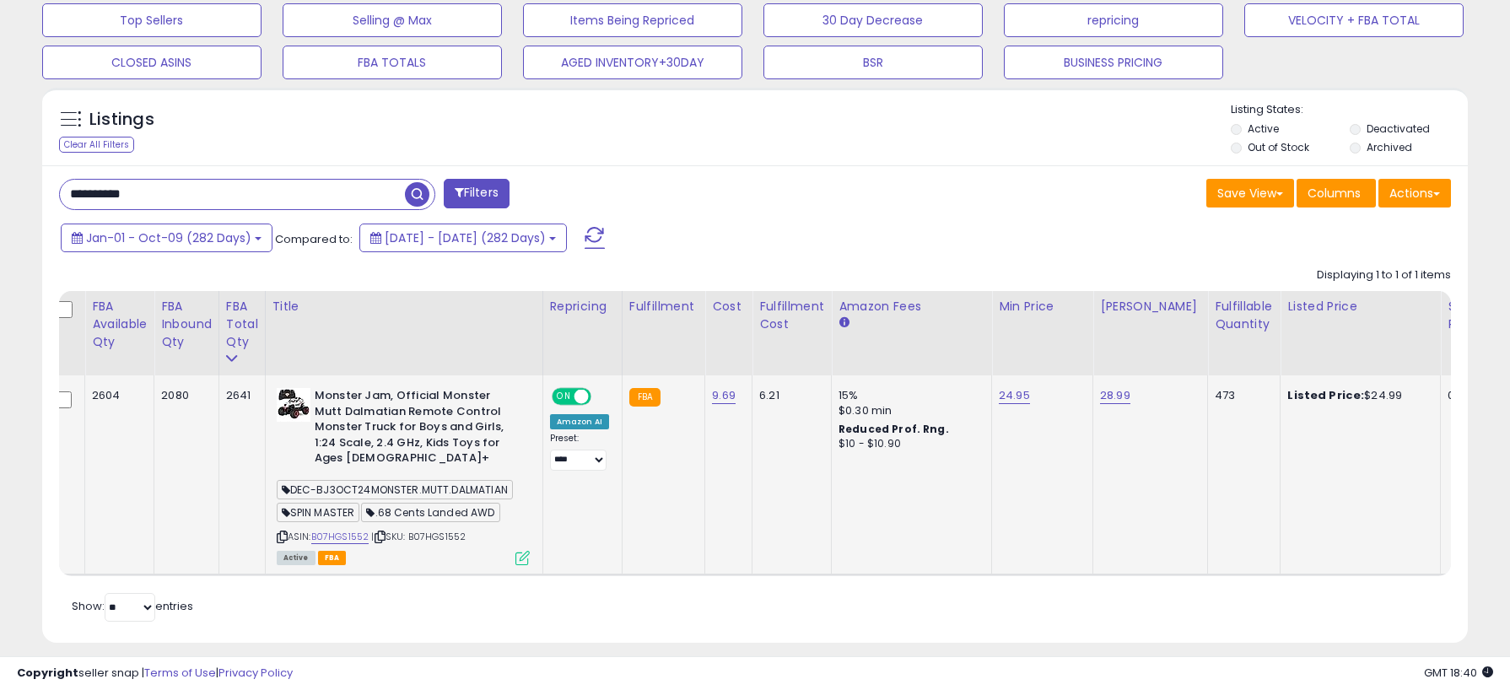
click at [999, 404] on td "24.95" at bounding box center [1042, 474] width 101 height 199
click at [1000, 399] on link "24.95" at bounding box center [1014, 395] width 31 height 17
drag, startPoint x: 872, startPoint y: 353, endPoint x: 828, endPoint y: 353, distance: 44.7
click at [828, 353] on table "FBA Available Qty FBA inbound Qty FBA Total Qty" at bounding box center [1358, 433] width 2622 height 284
type input "*****"
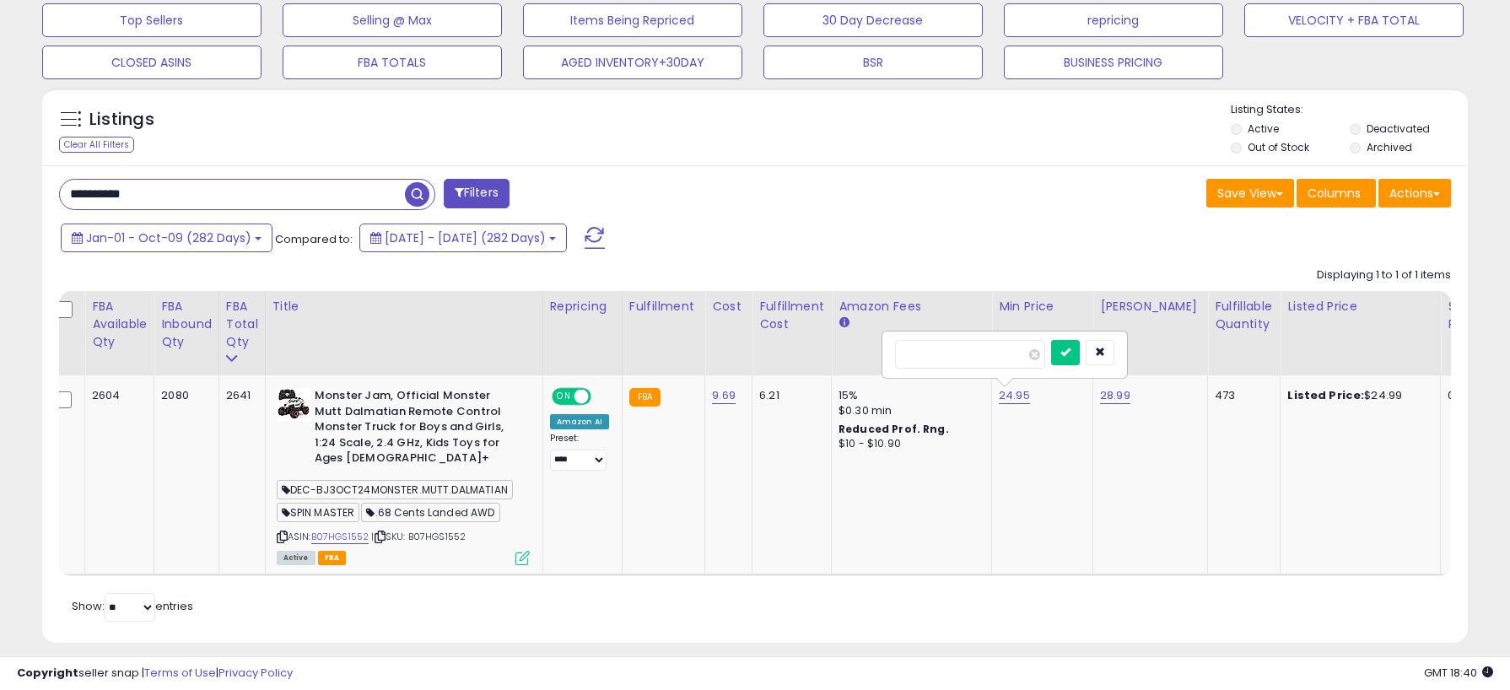
click button "submit" at bounding box center [1065, 352] width 29 height 25
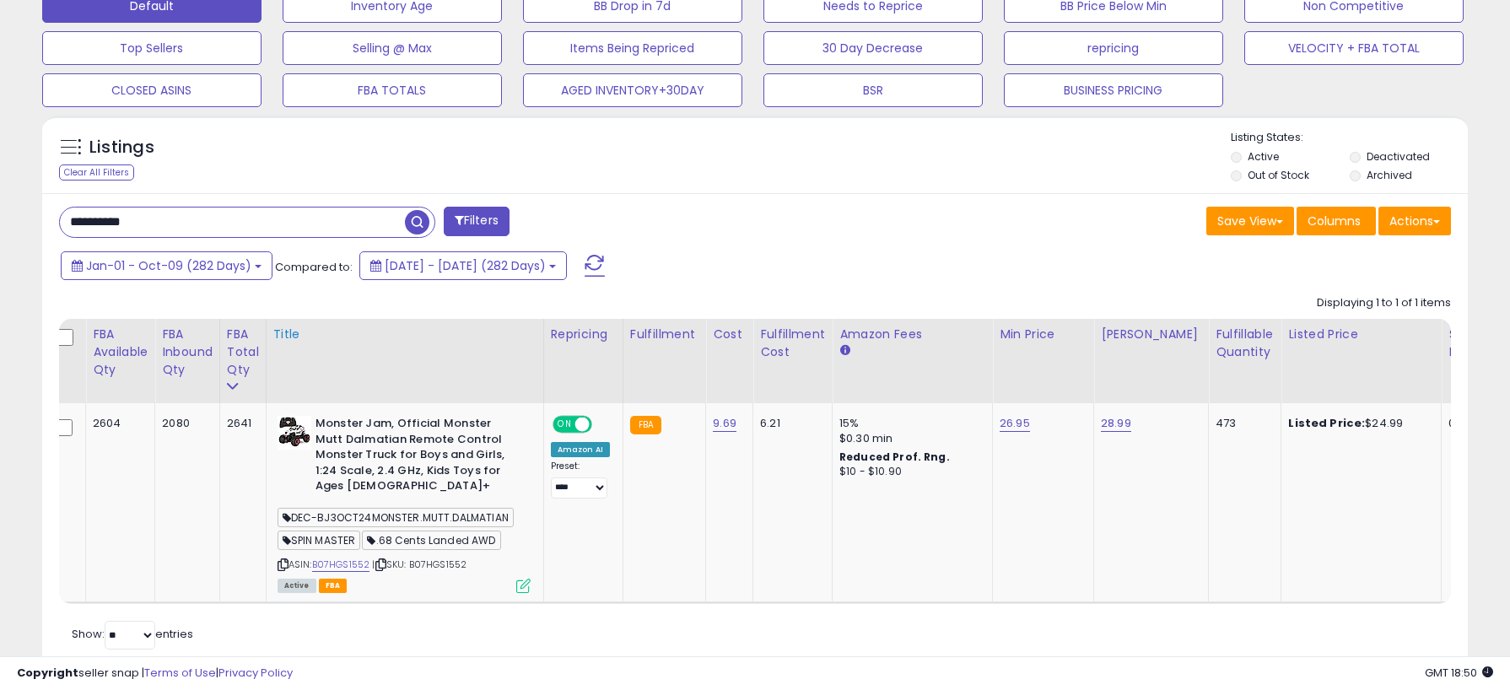
scroll to position [570, 0]
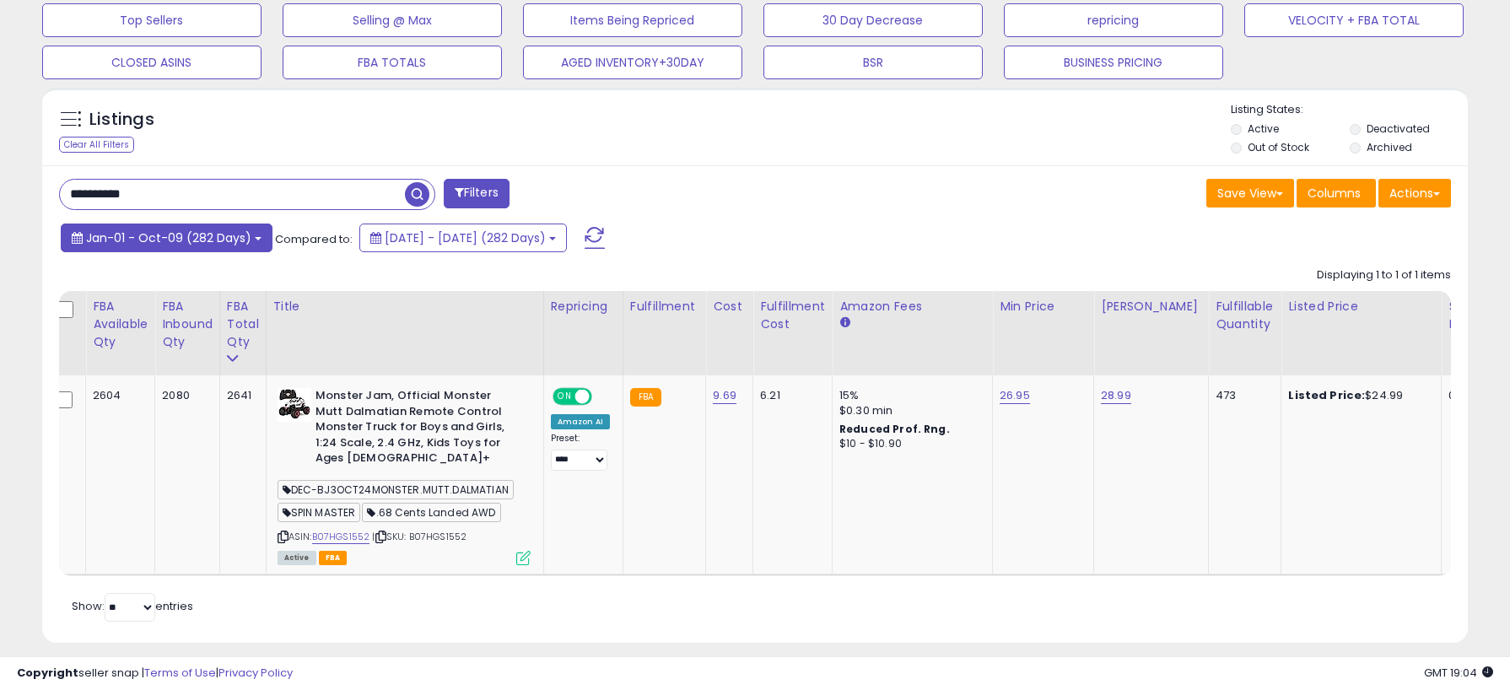
click at [263, 238] on button "Jan-01 - Oct-09 (282 Days)" at bounding box center [167, 238] width 212 height 29
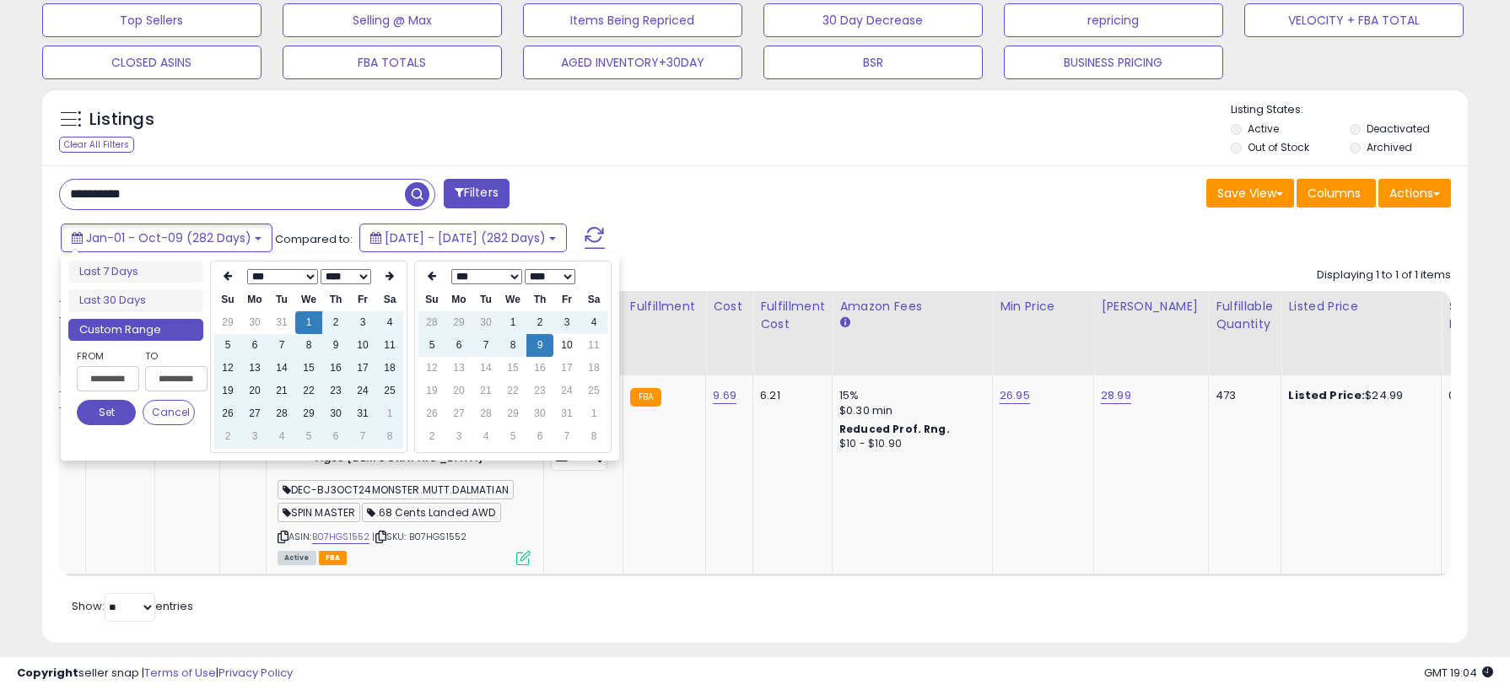
click at [305, 282] on select "*** *** *** *** *** *** *** *** *** ***" at bounding box center [282, 276] width 71 height 15
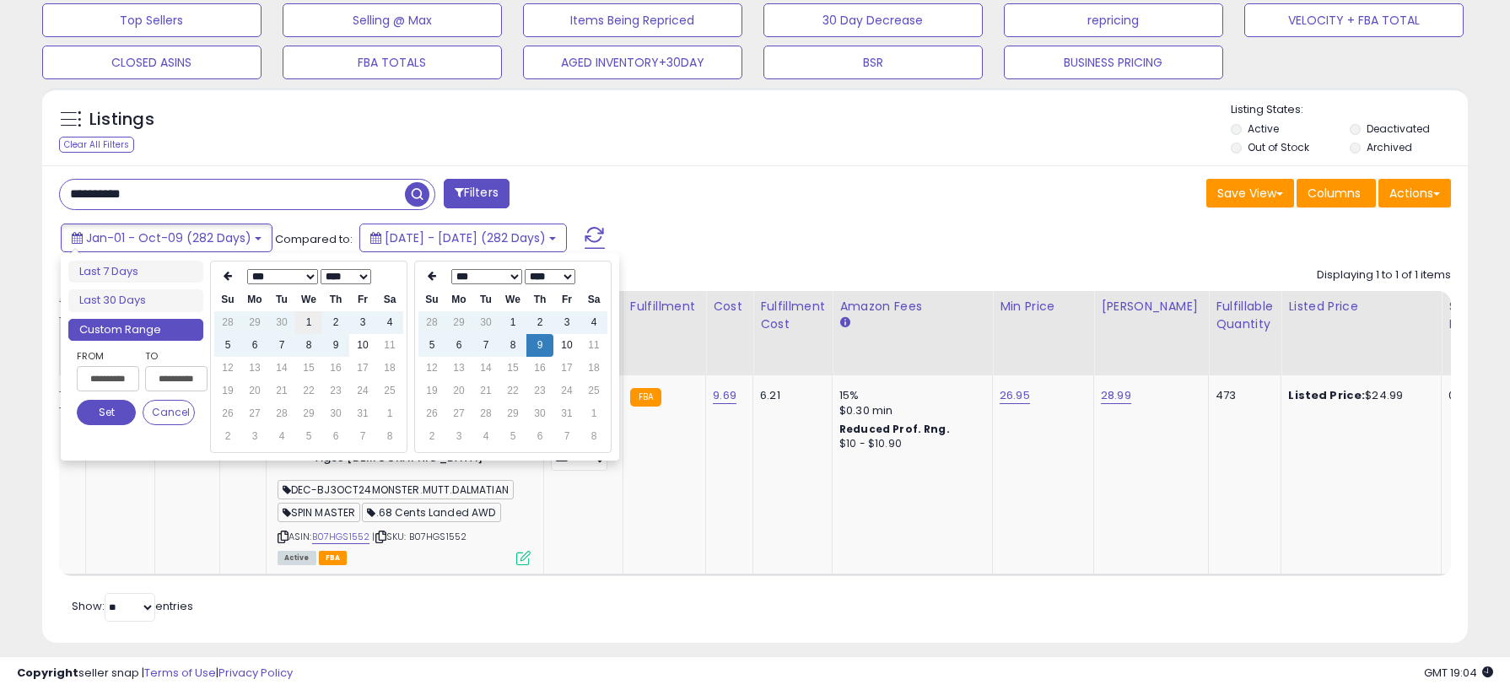
click at [310, 326] on td "1" at bounding box center [308, 322] width 27 height 23
type input "**********"
click at [509, 351] on td "8" at bounding box center [512, 345] width 27 height 23
type input "**********"
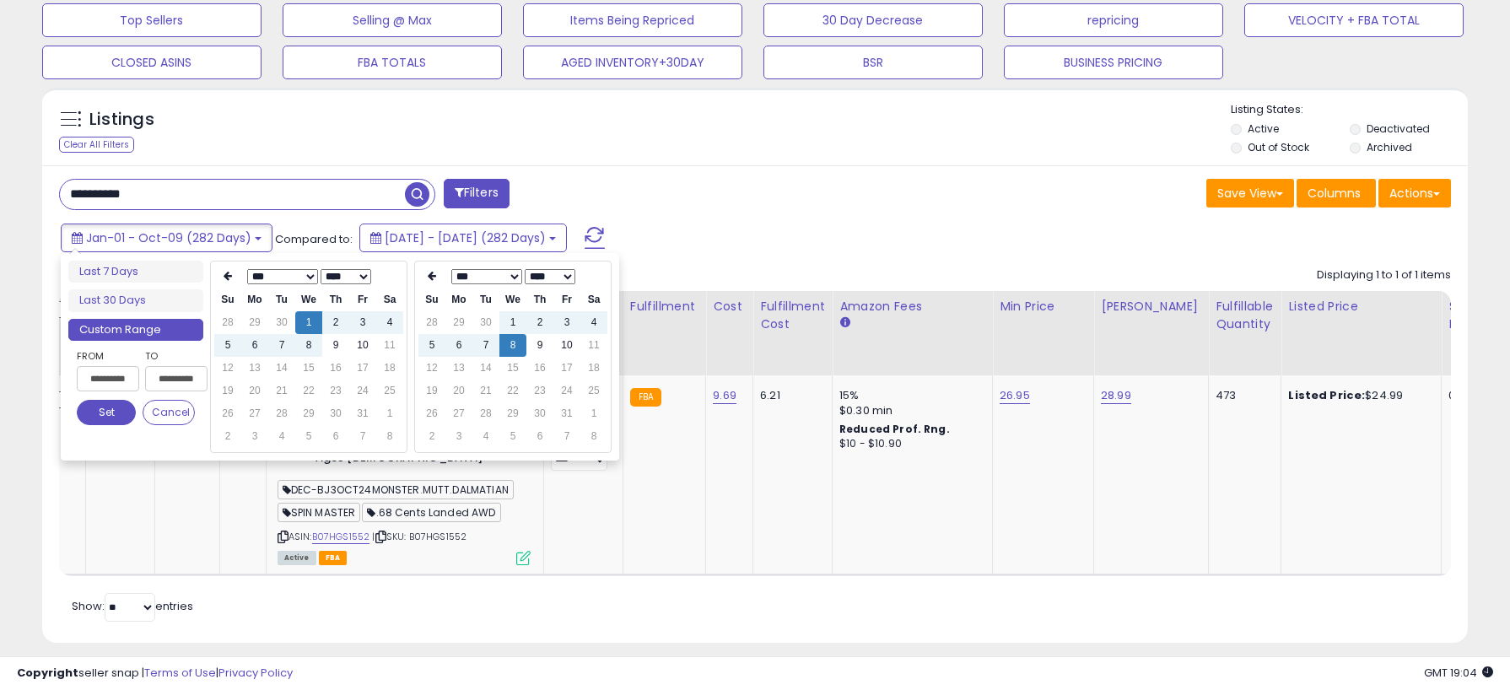
click at [119, 408] on button "Set" at bounding box center [106, 412] width 59 height 25
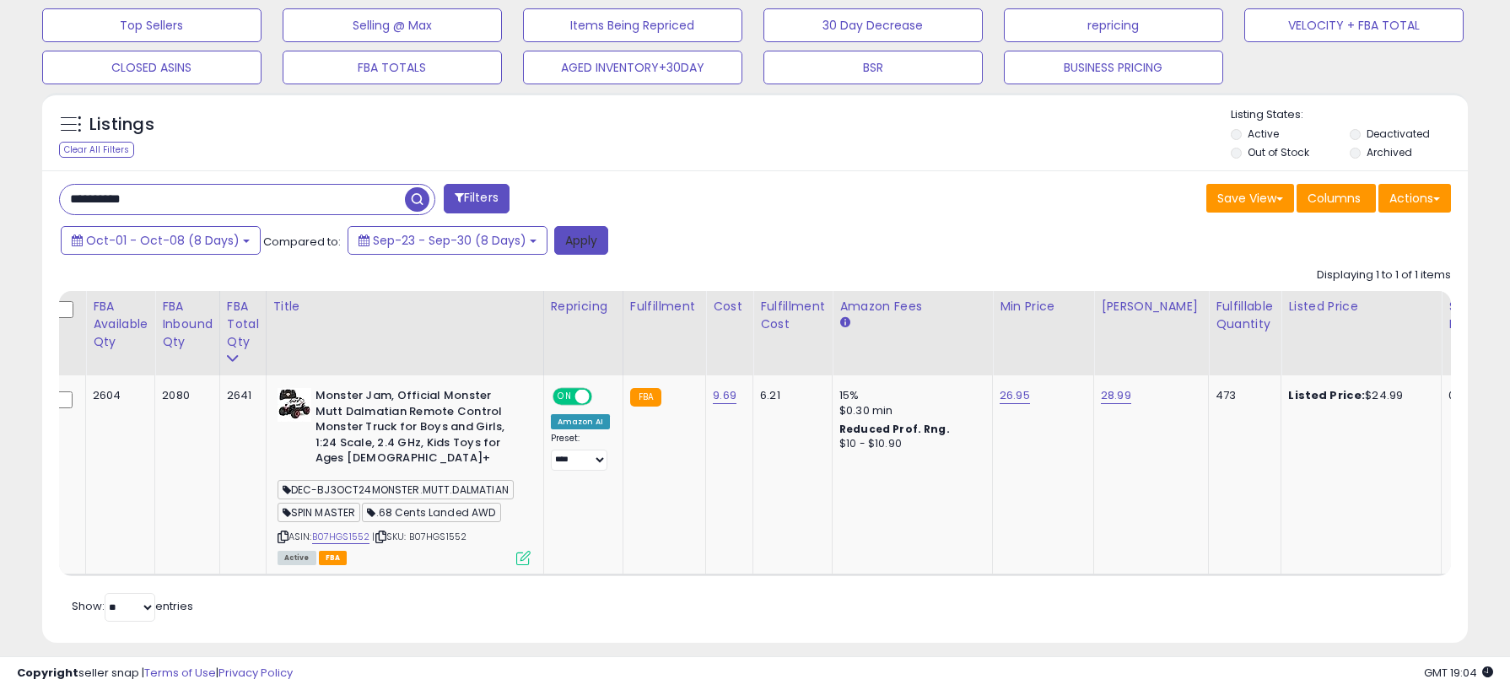
click at [591, 246] on button "Apply" at bounding box center [581, 240] width 54 height 29
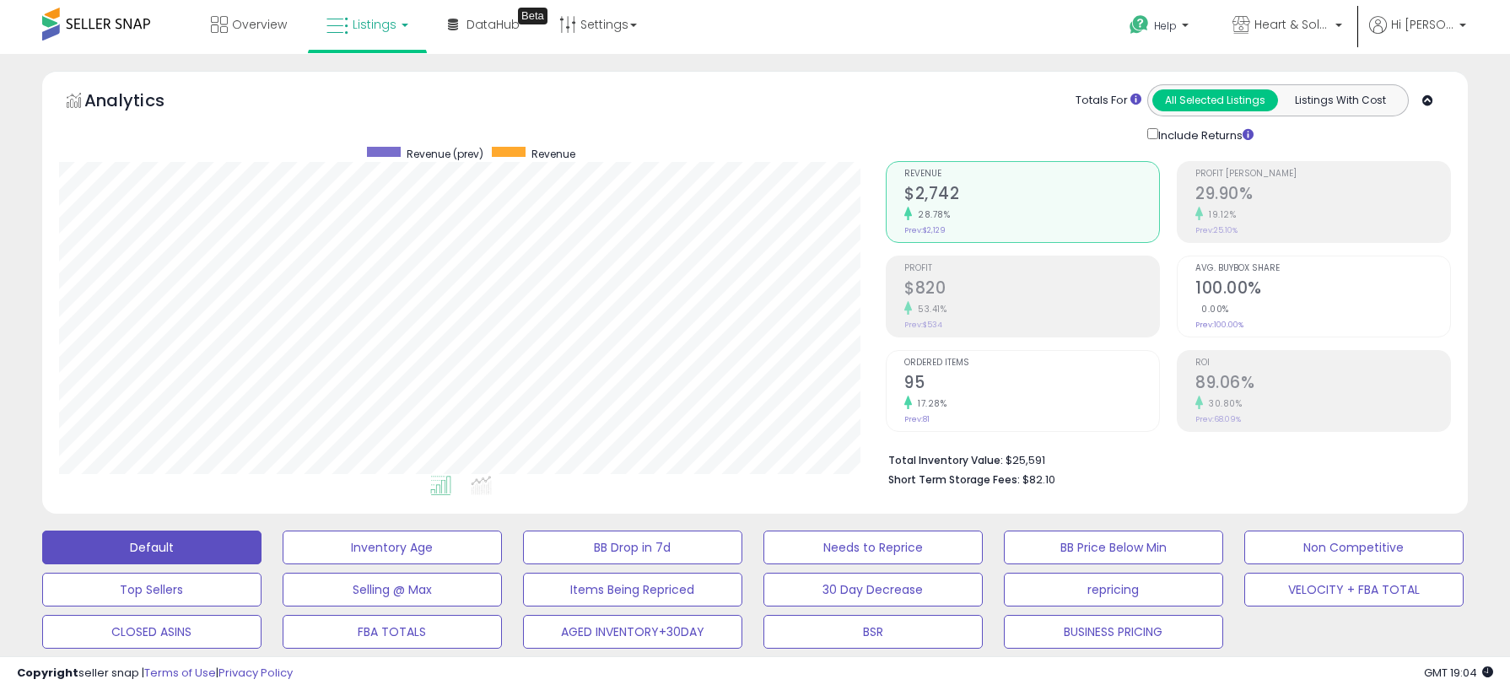
scroll to position [570, 0]
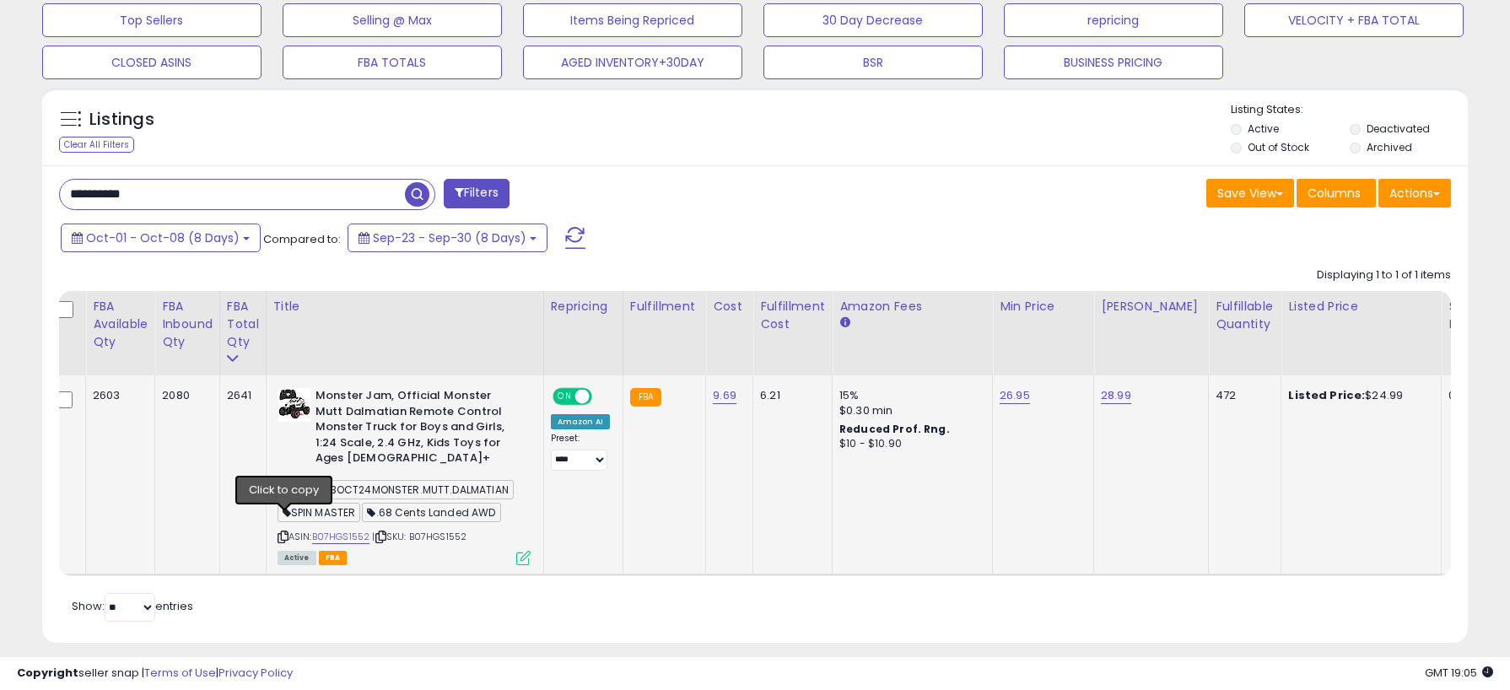
click at [283, 532] on icon at bounding box center [283, 536] width 11 height 9
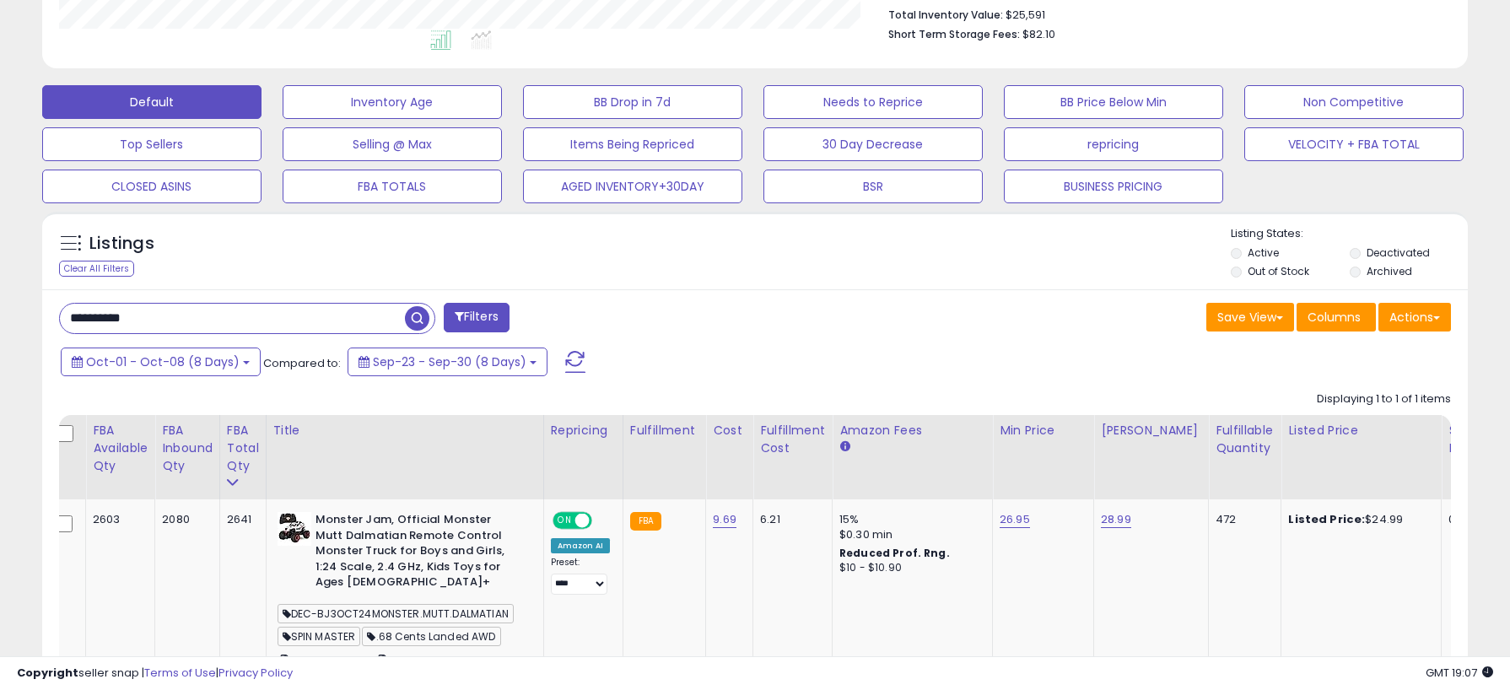
scroll to position [443, 0]
